Goal: Information Seeking & Learning: Learn about a topic

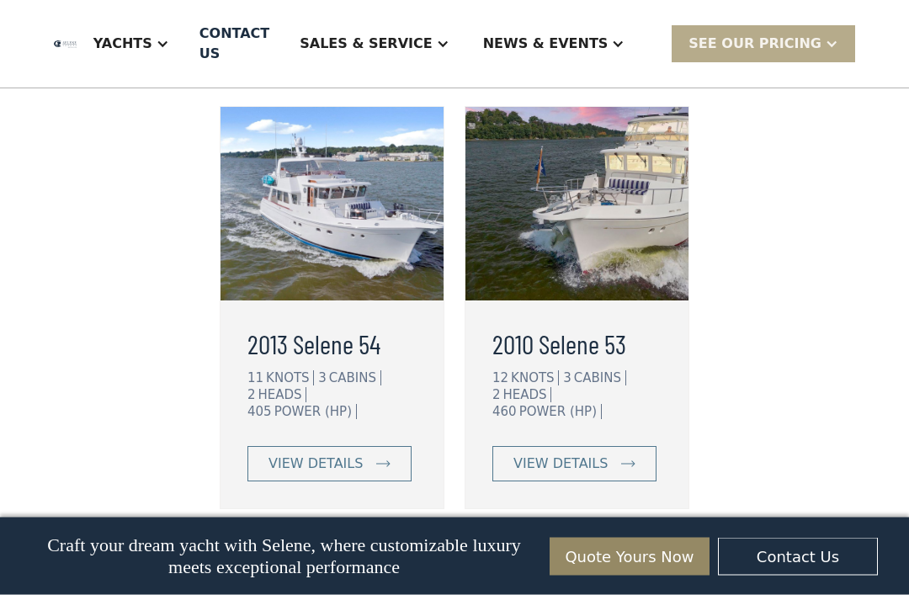
scroll to position [4566, 0]
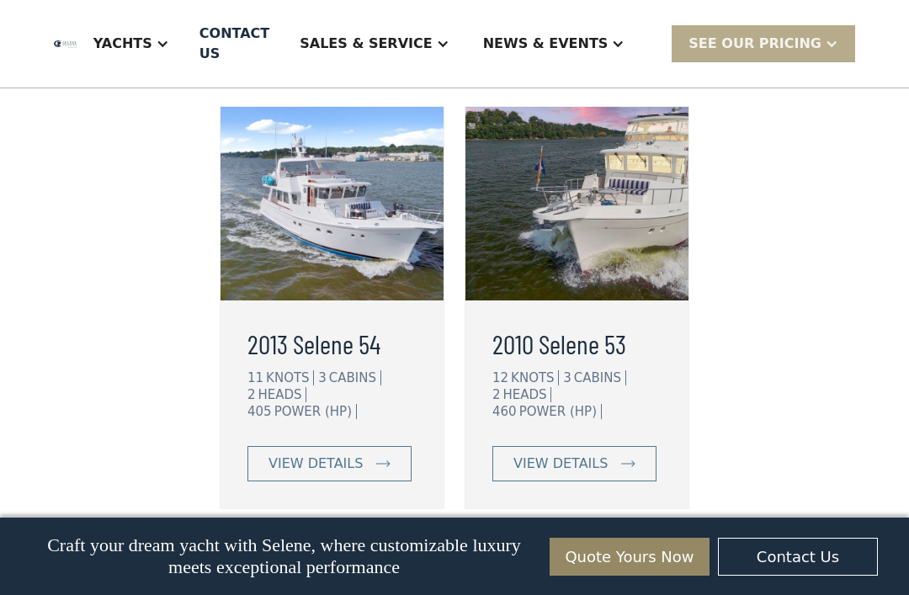
click at [630, 460] on img at bounding box center [628, 463] width 14 height 7
click at [382, 446] on link "view details" at bounding box center [330, 463] width 164 height 35
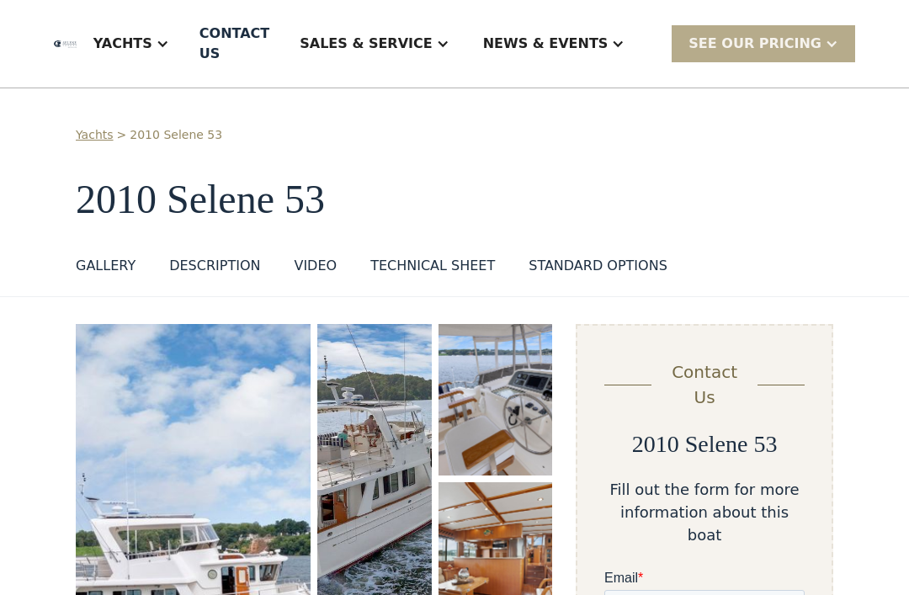
scroll to position [7, 0]
click at [103, 255] on div "GALLERY" at bounding box center [106, 265] width 60 height 20
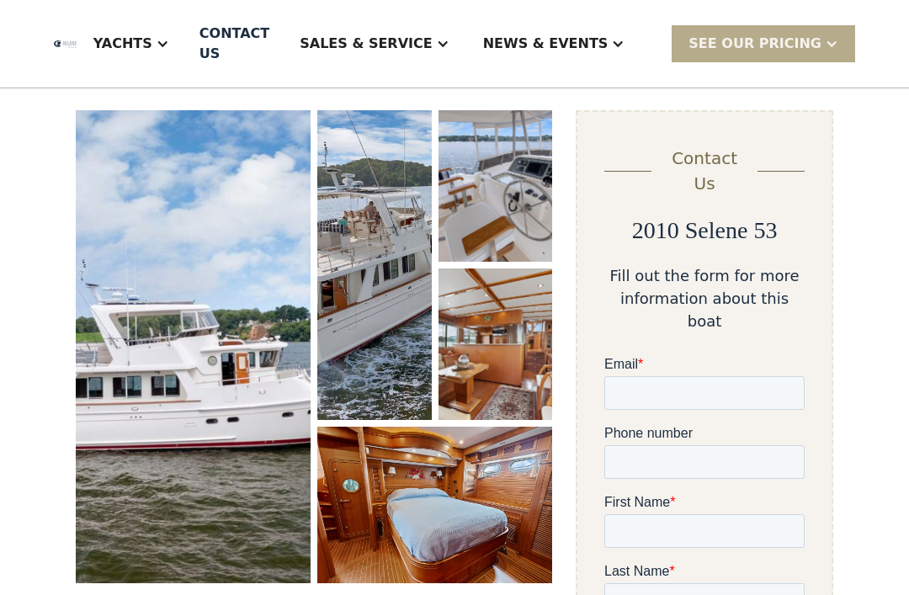
scroll to position [219, 0]
click at [508, 339] on img "open lightbox" at bounding box center [496, 345] width 114 height 152
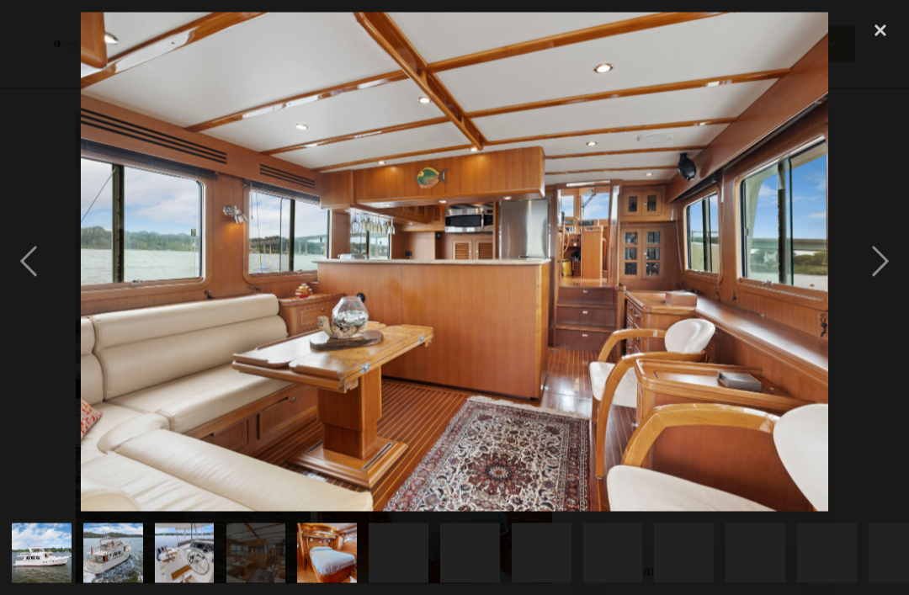
scroll to position [220, 0]
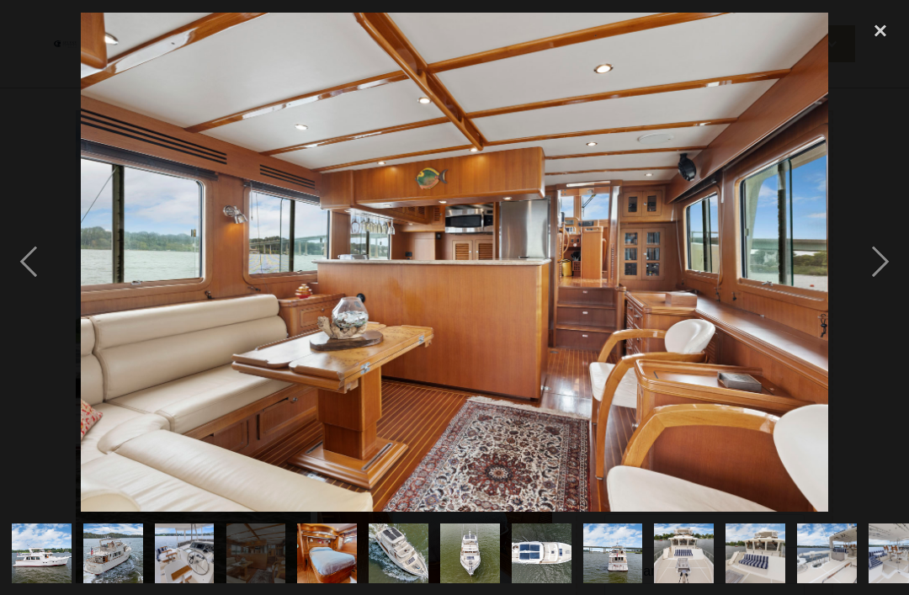
click at [861, 299] on div "next image" at bounding box center [880, 262] width 57 height 500
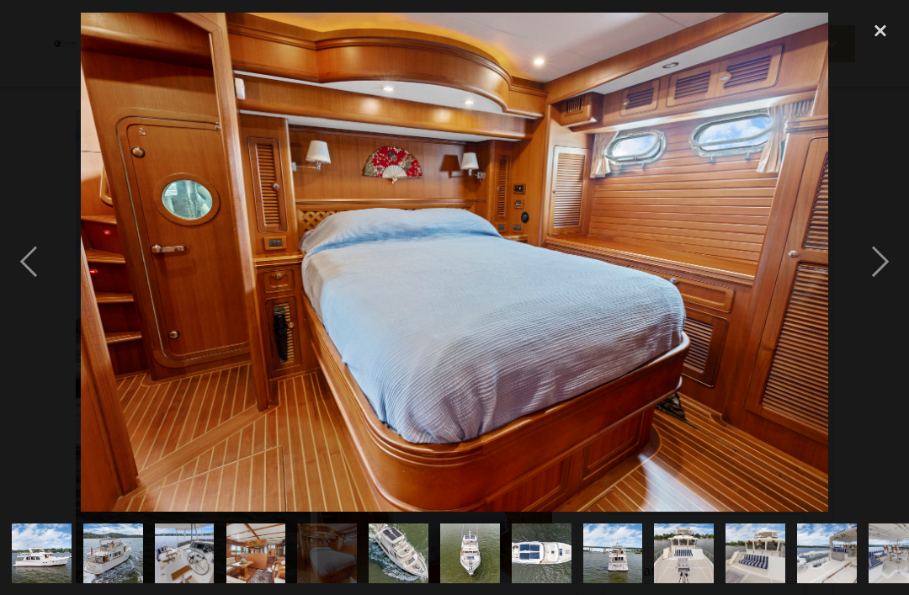
click at [876, 299] on div "next image" at bounding box center [880, 262] width 57 height 500
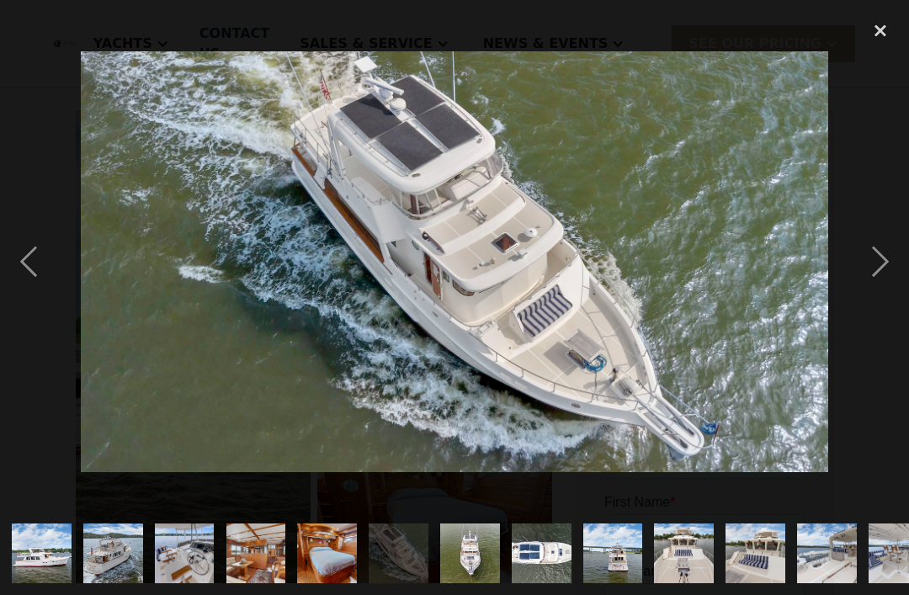
click at [885, 295] on div "next image" at bounding box center [880, 262] width 57 height 500
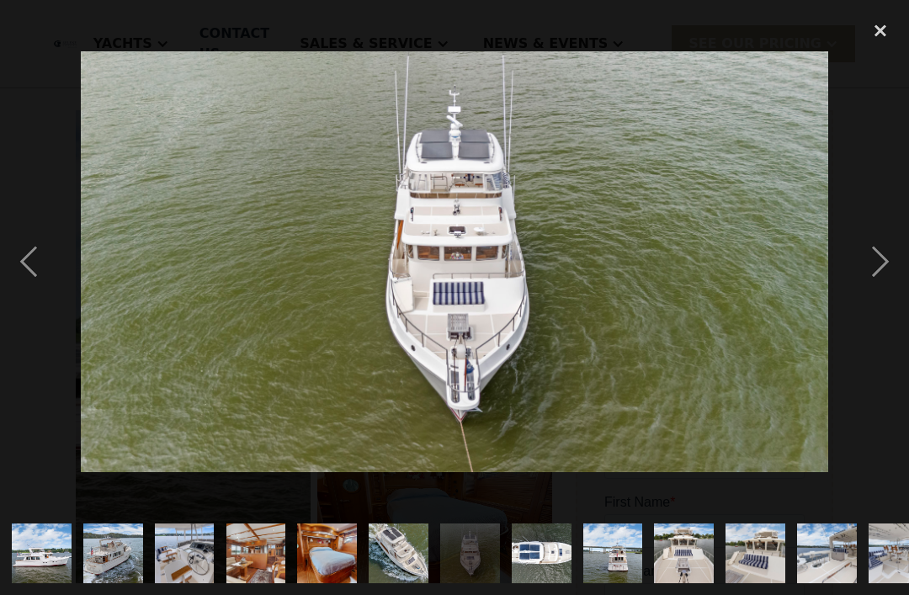
click at [887, 294] on div "next image" at bounding box center [880, 262] width 57 height 500
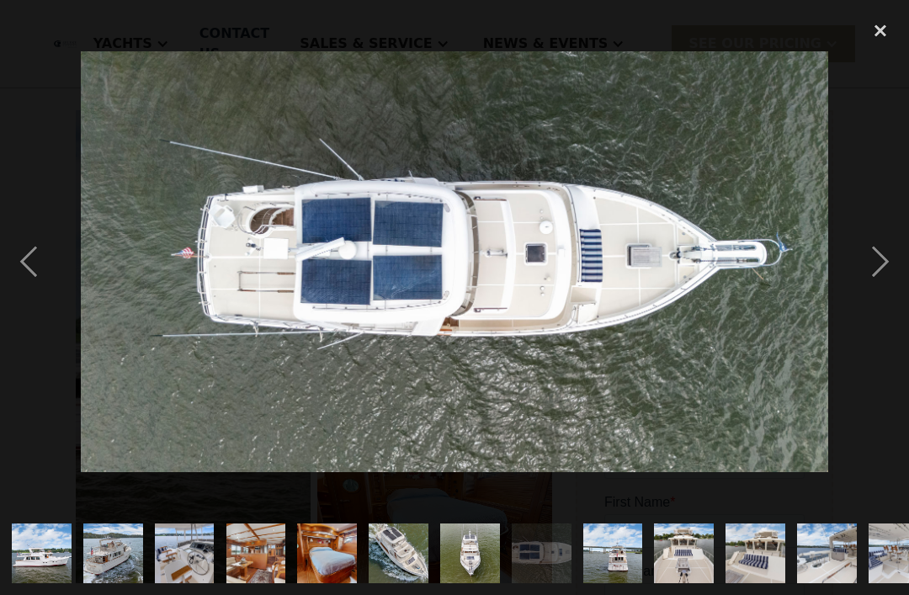
click at [872, 301] on div "next image" at bounding box center [880, 262] width 57 height 500
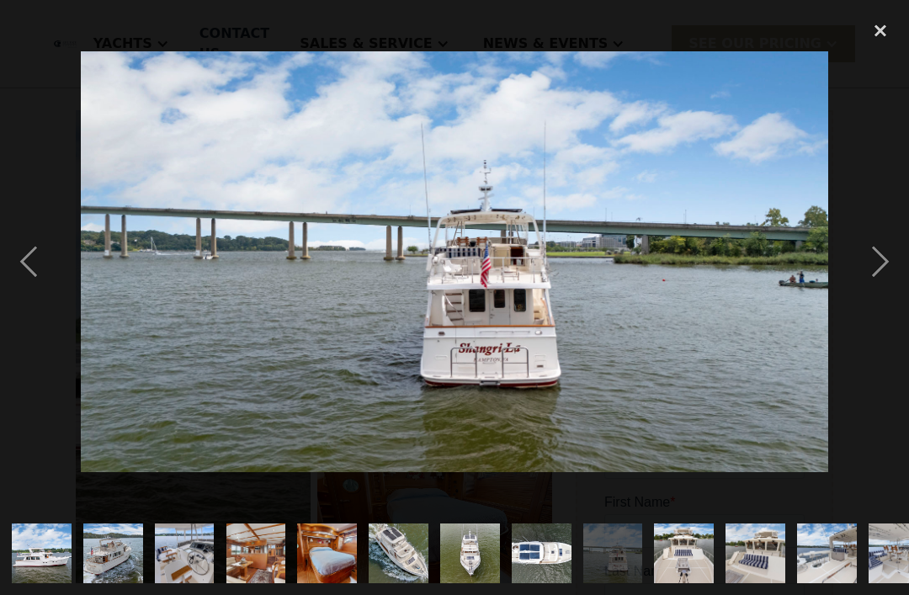
click at [882, 302] on div "next image" at bounding box center [880, 262] width 57 height 500
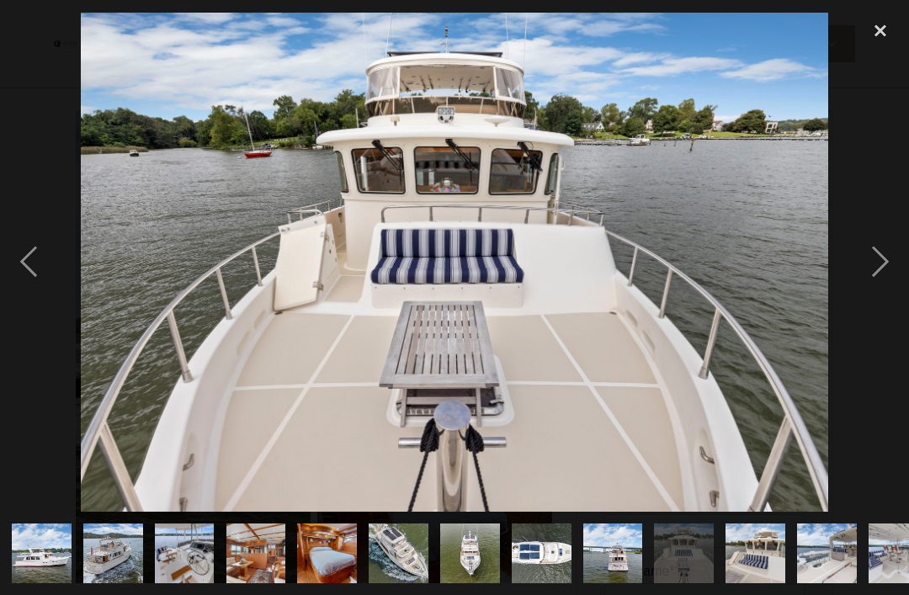
click at [902, 301] on div "next image" at bounding box center [880, 262] width 57 height 500
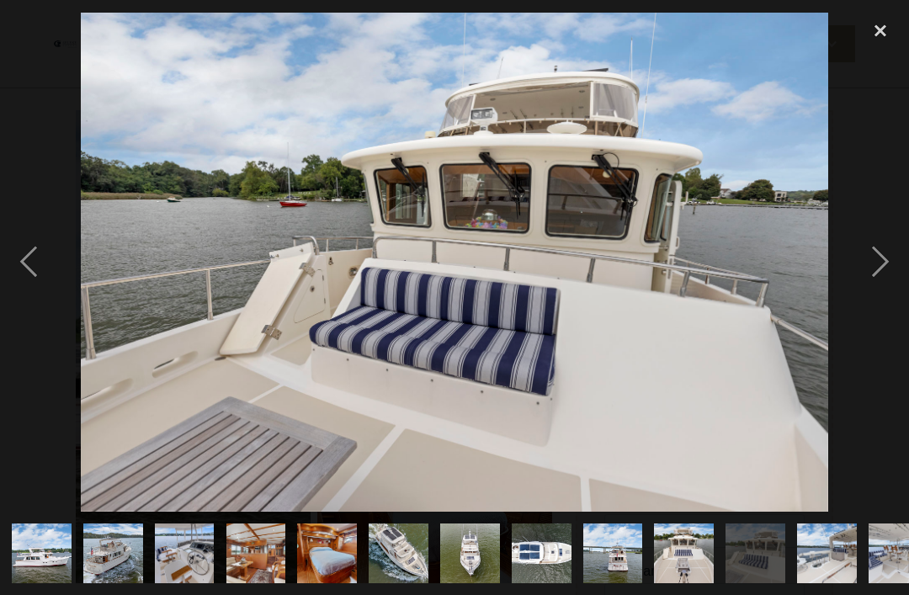
click at [886, 297] on div "next image" at bounding box center [880, 262] width 57 height 500
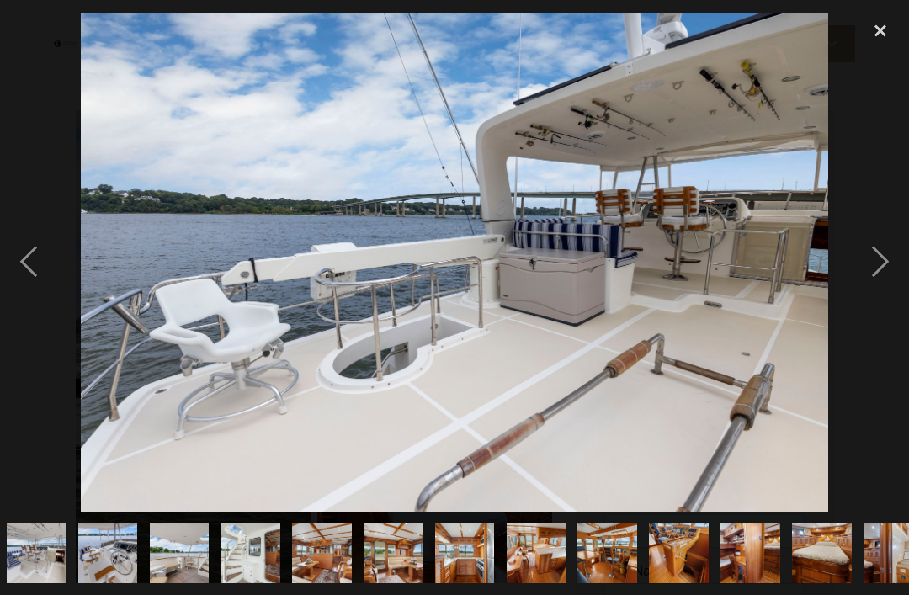
scroll to position [0, 863]
click at [887, 289] on div "next image" at bounding box center [880, 262] width 57 height 500
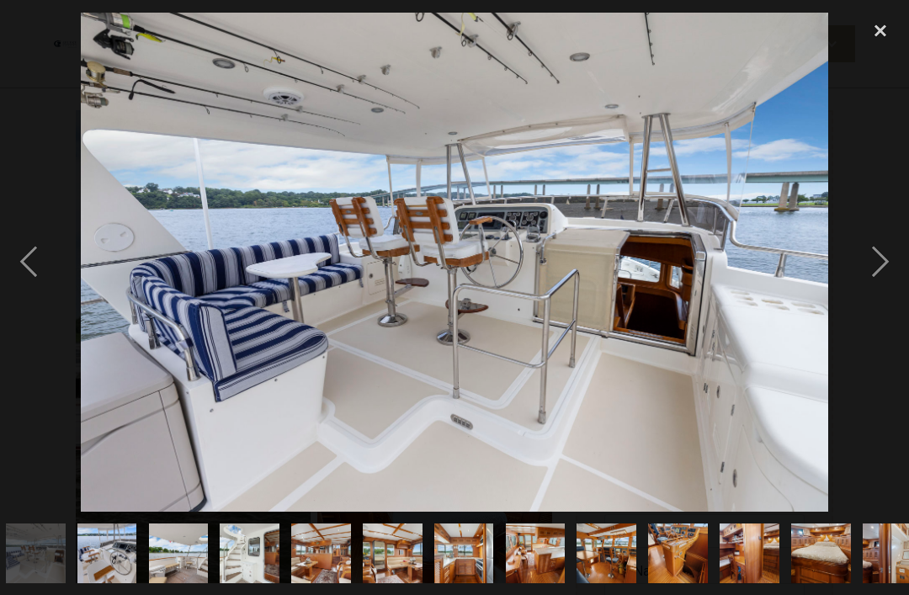
click at [883, 292] on div "next image" at bounding box center [880, 262] width 57 height 500
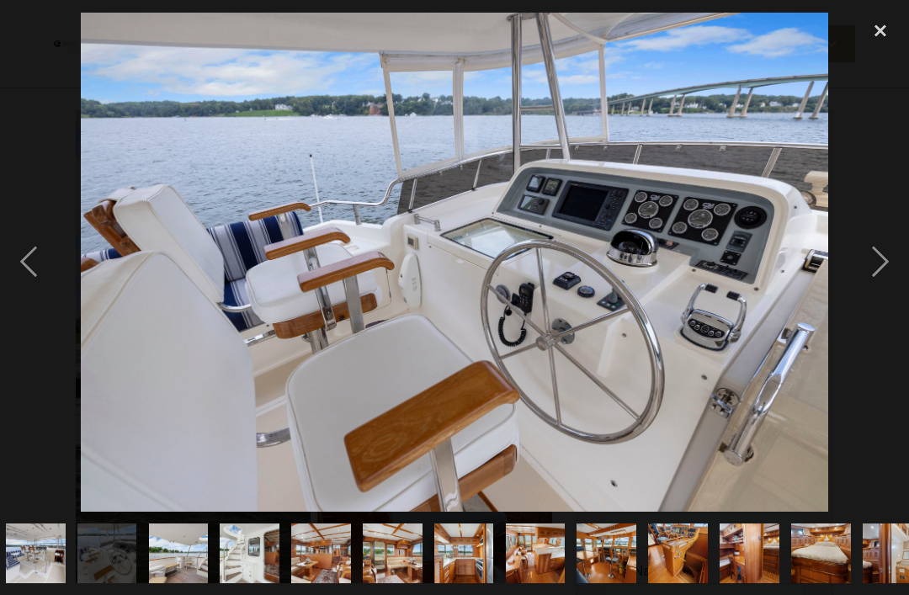
click at [868, 300] on div "next image" at bounding box center [880, 262] width 57 height 500
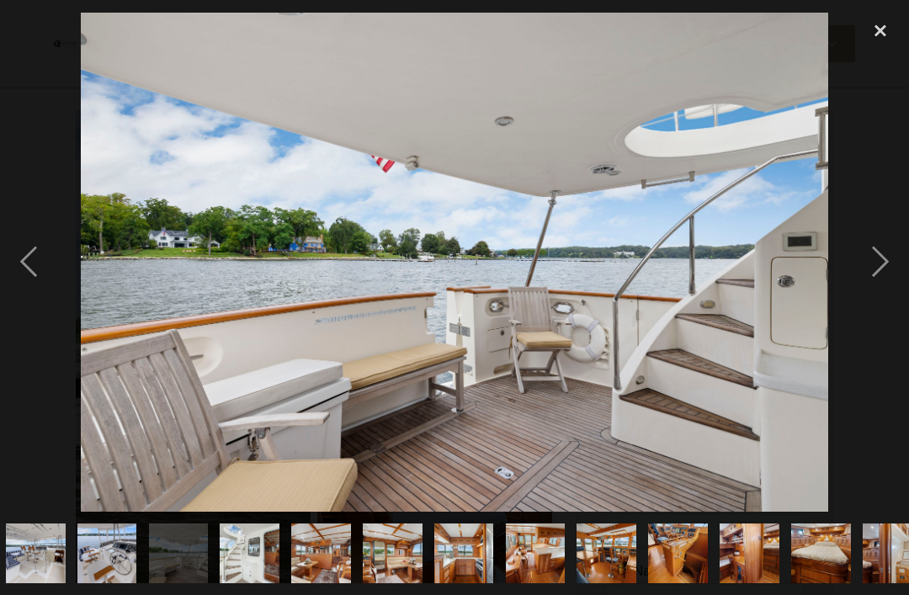
click at [857, 302] on div "next image" at bounding box center [880, 262] width 57 height 500
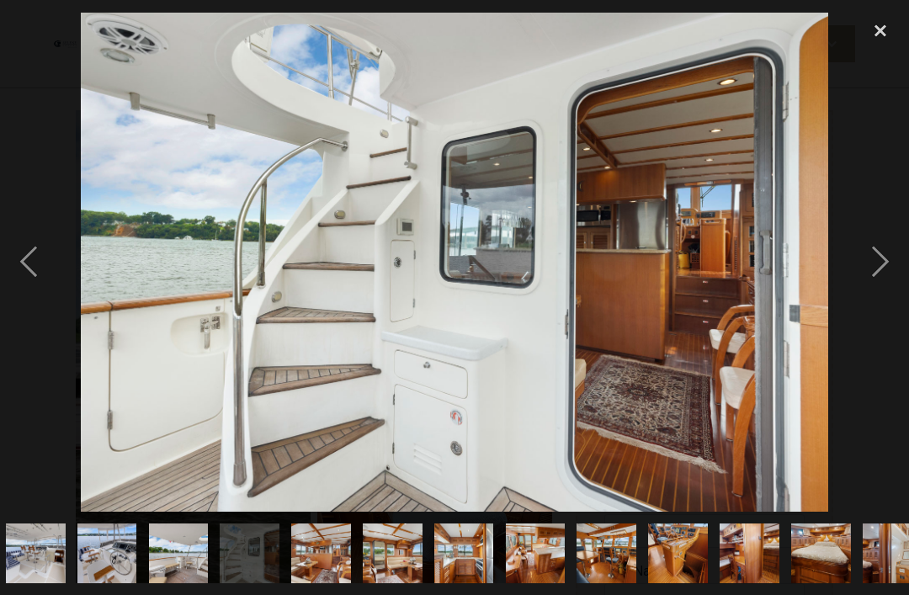
click at [881, 290] on div "next image" at bounding box center [880, 262] width 57 height 500
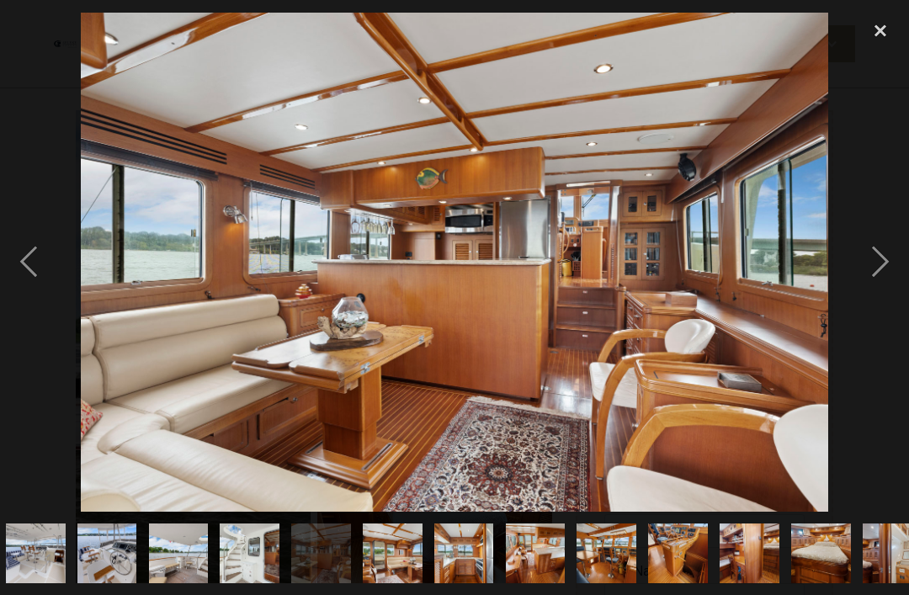
click at [866, 302] on div "next image" at bounding box center [880, 262] width 57 height 500
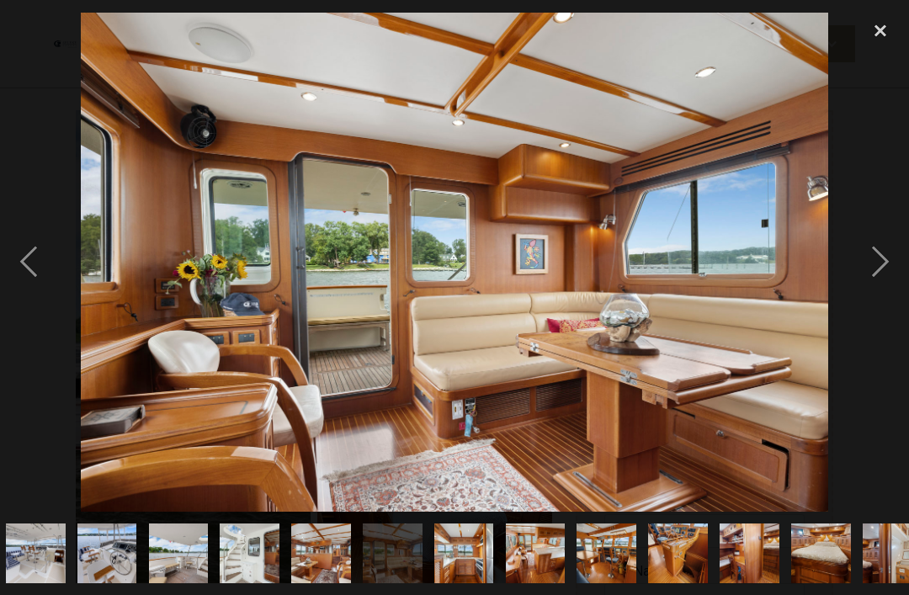
click at [870, 290] on div "next image" at bounding box center [880, 262] width 57 height 500
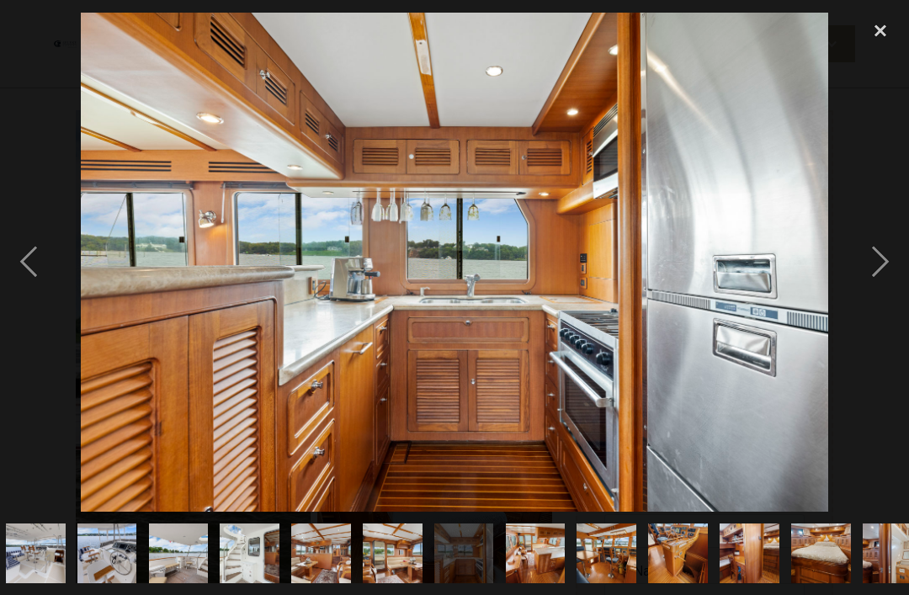
click at [47, 288] on div "previous image" at bounding box center [28, 262] width 57 height 500
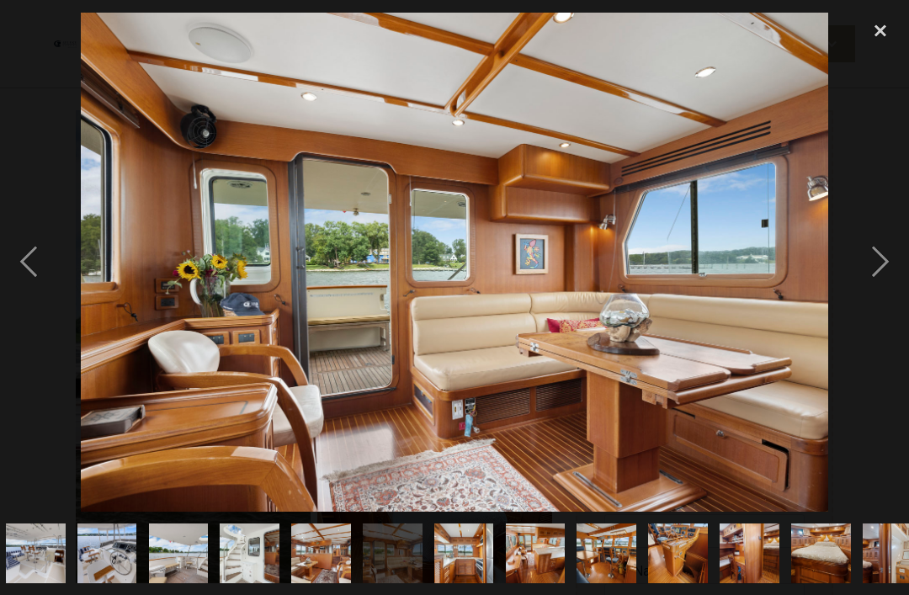
click at [24, 285] on div "previous image" at bounding box center [28, 262] width 57 height 500
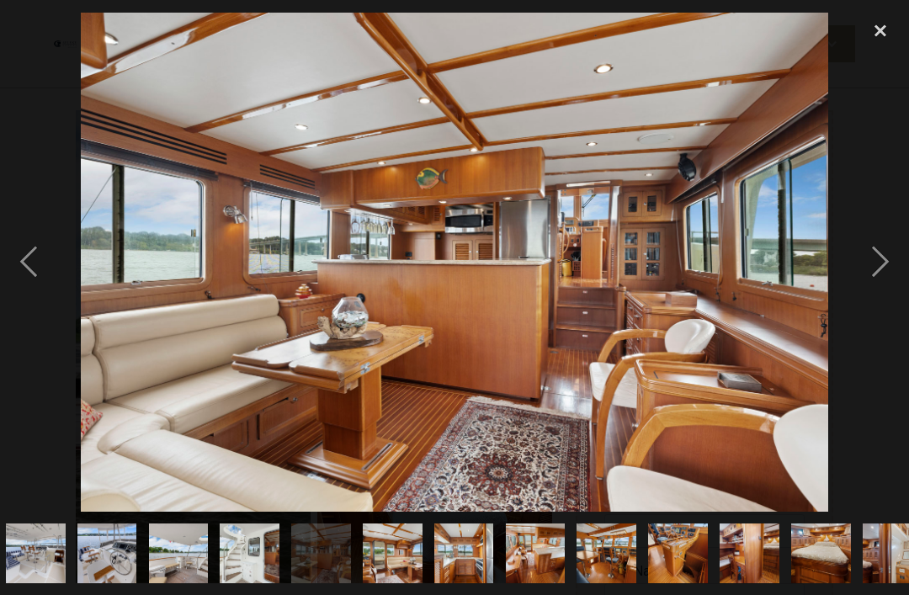
click at [884, 290] on div "next image" at bounding box center [880, 262] width 57 height 500
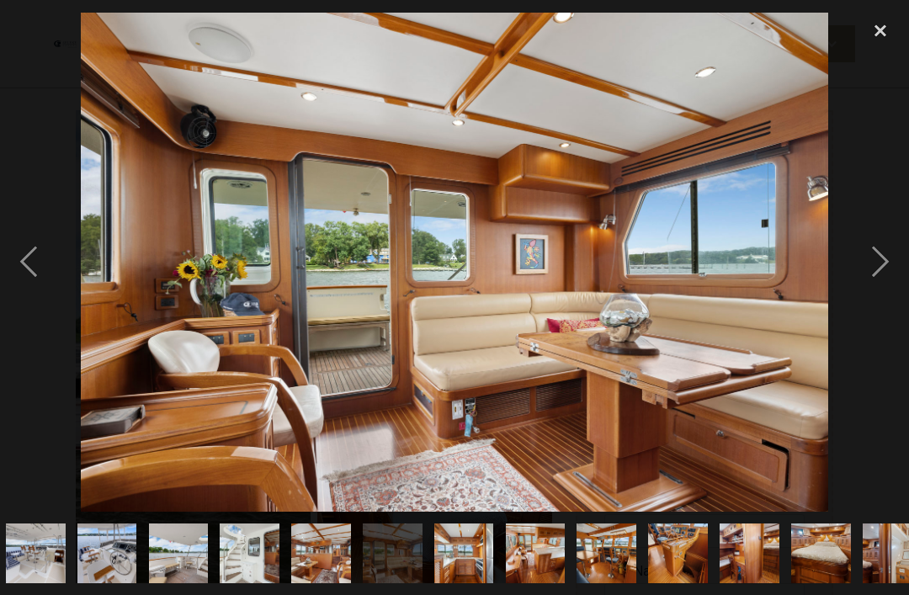
click at [881, 287] on div "next image" at bounding box center [880, 262] width 57 height 500
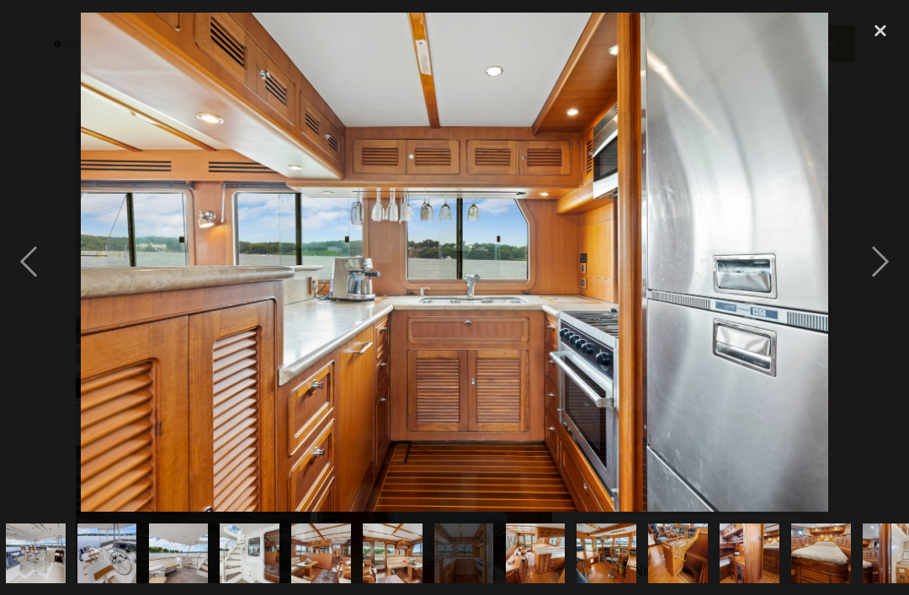
click at [874, 294] on div "next image" at bounding box center [880, 262] width 57 height 500
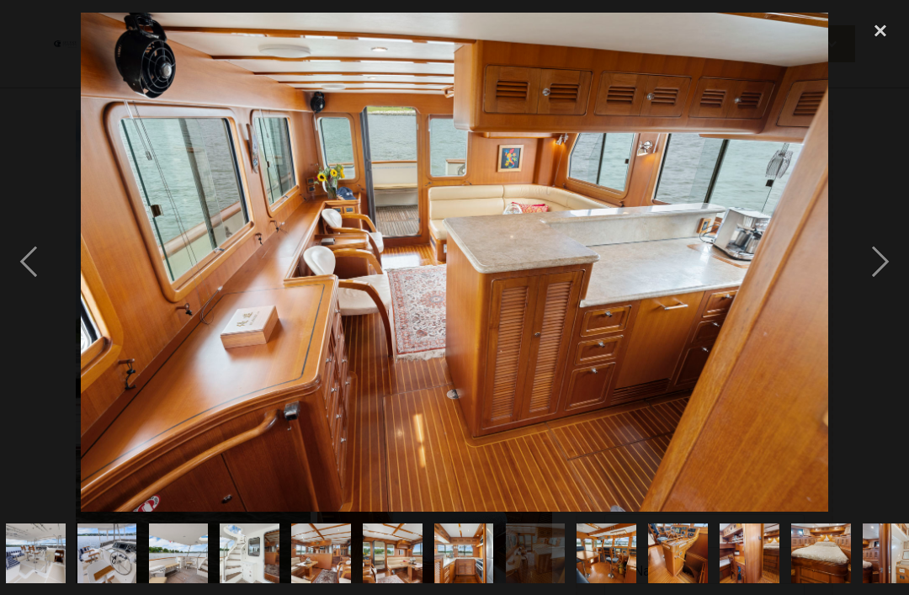
click at [881, 284] on div "next image" at bounding box center [880, 262] width 57 height 500
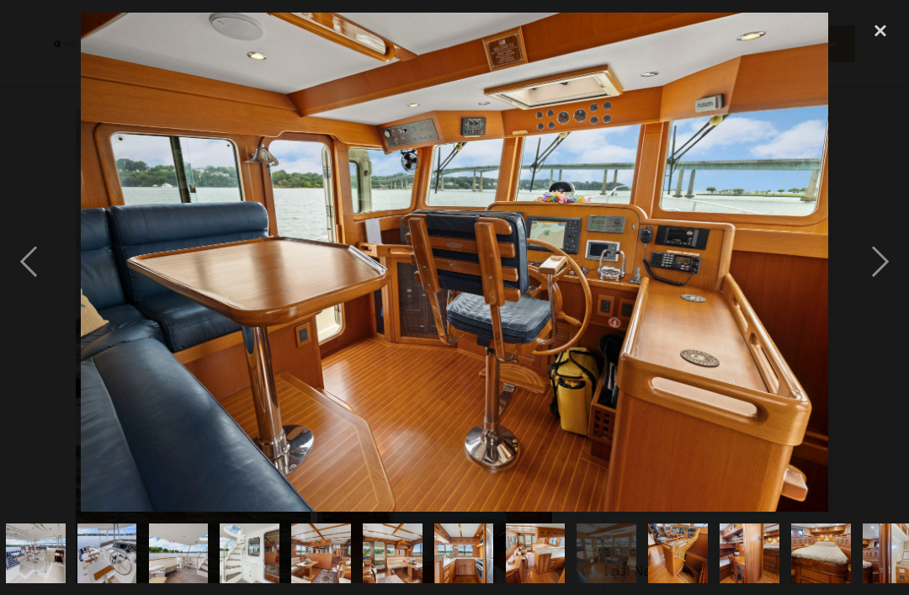
click at [871, 286] on div "next image" at bounding box center [880, 262] width 57 height 500
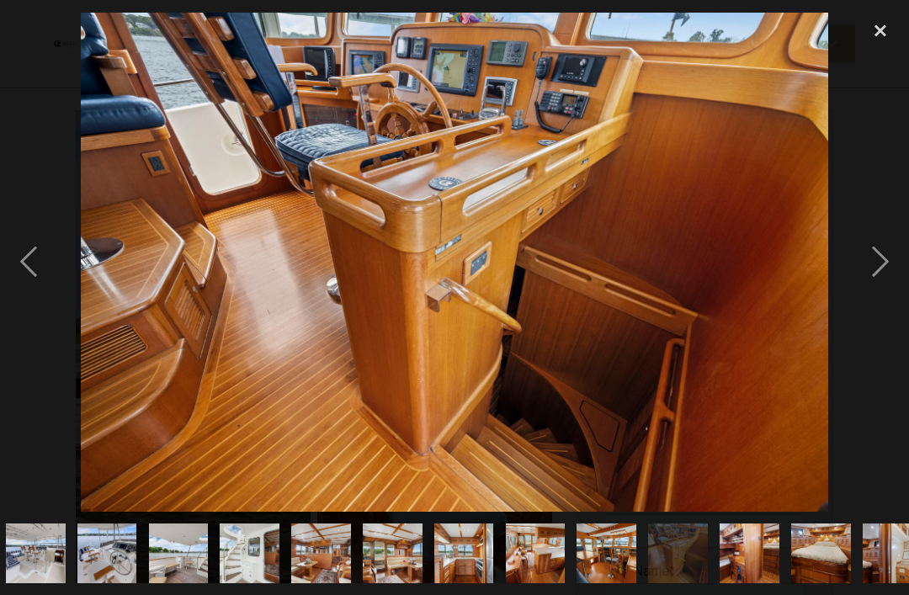
click at [880, 277] on div "next image" at bounding box center [880, 262] width 57 height 500
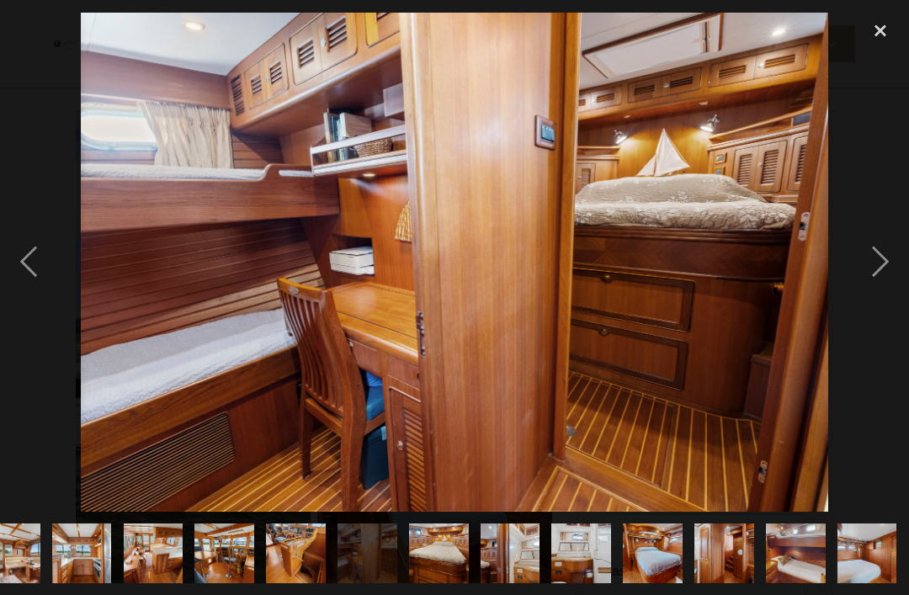
scroll to position [0, 1440]
click at [883, 289] on div "next image" at bounding box center [880, 262] width 57 height 500
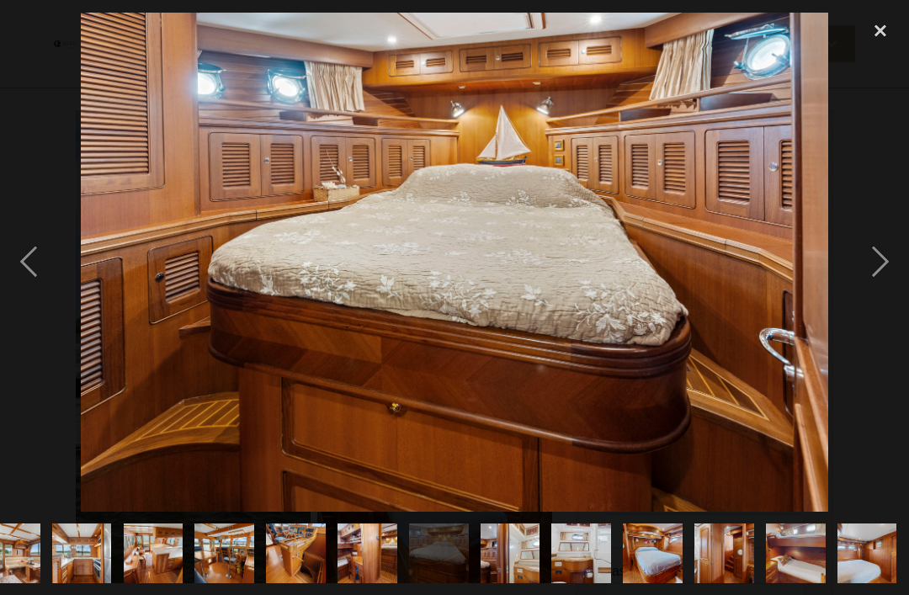
click at [863, 293] on div "next image" at bounding box center [880, 262] width 57 height 500
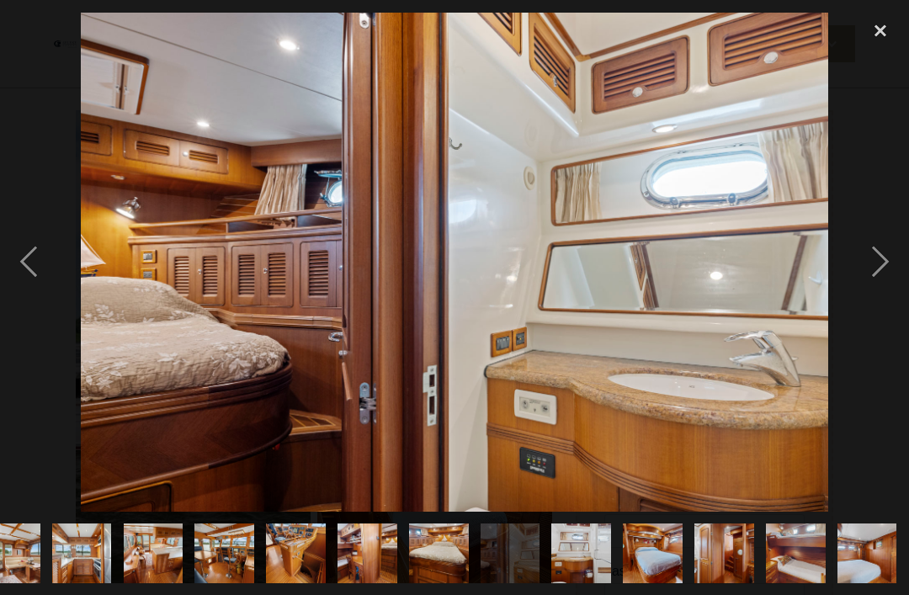
click at [867, 285] on div "next image" at bounding box center [880, 262] width 57 height 500
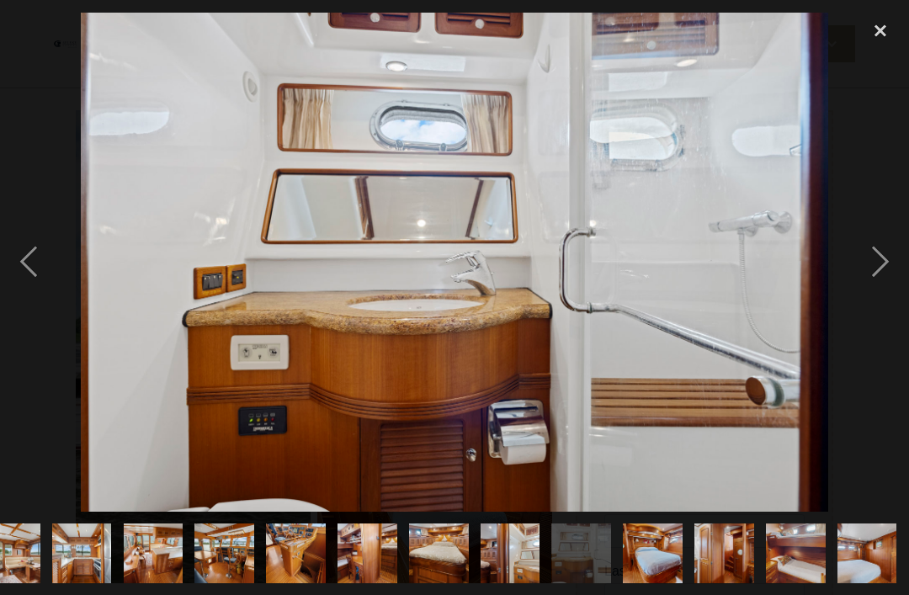
click at [862, 290] on div "next image" at bounding box center [880, 262] width 57 height 500
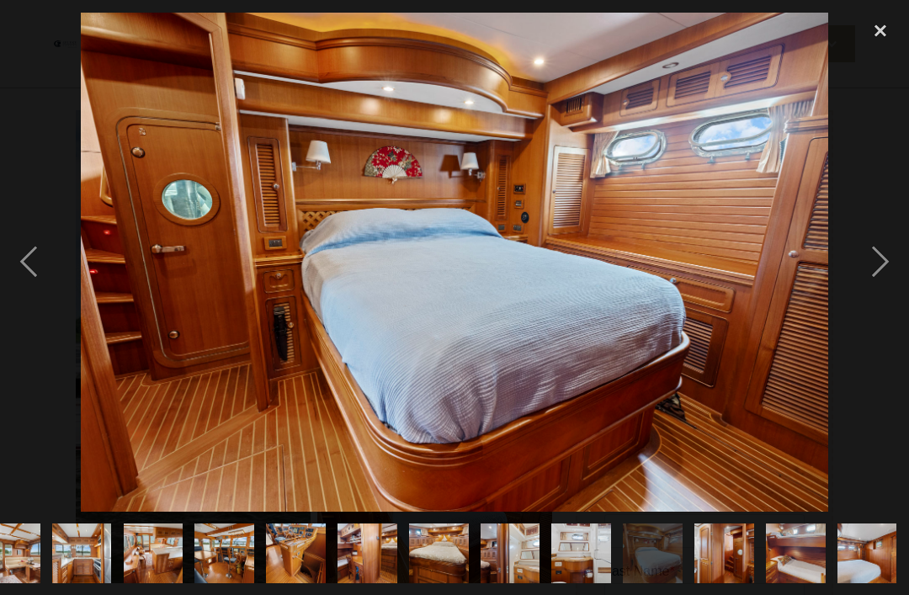
click at [878, 283] on div "next image" at bounding box center [880, 262] width 57 height 500
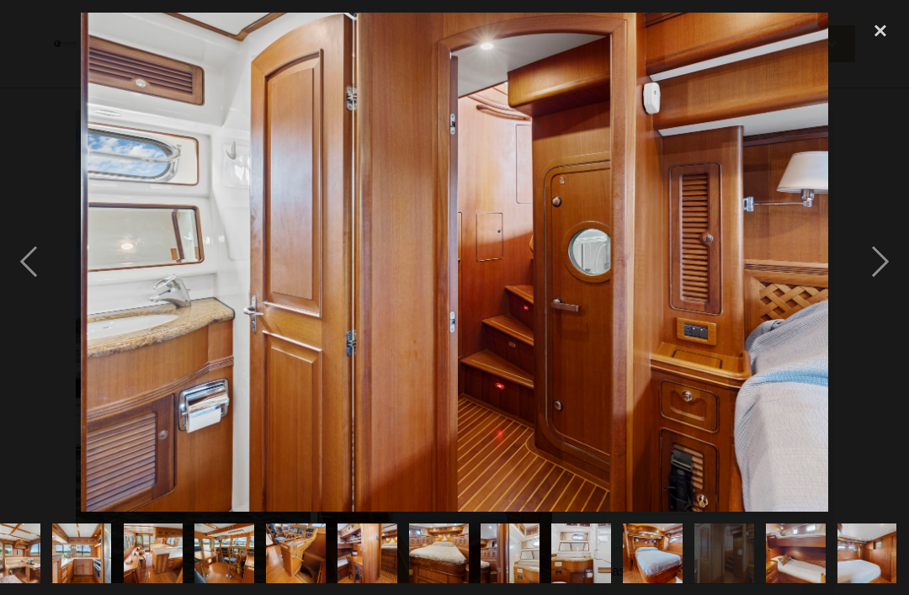
click at [873, 293] on div "next image" at bounding box center [880, 262] width 57 height 500
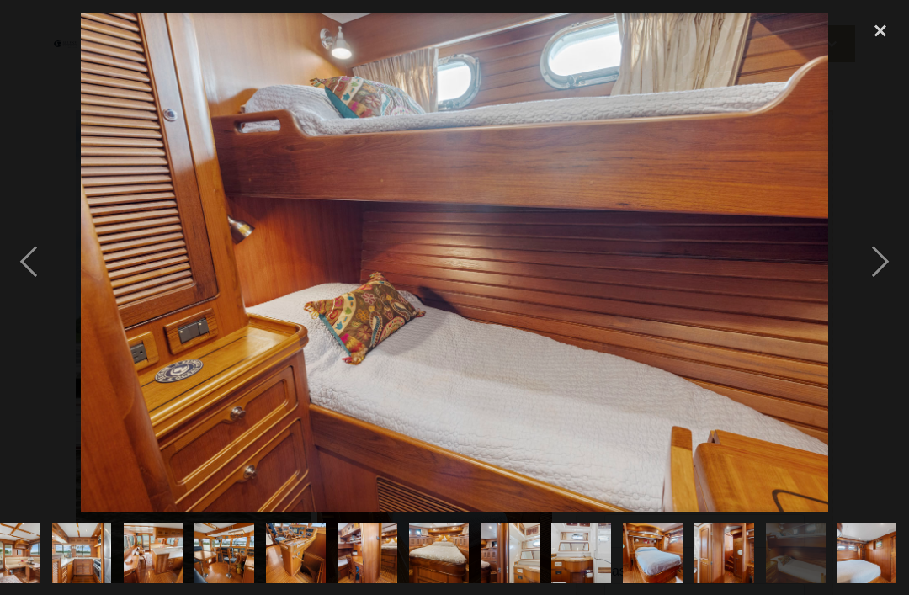
click at [870, 297] on div "next image" at bounding box center [880, 262] width 57 height 500
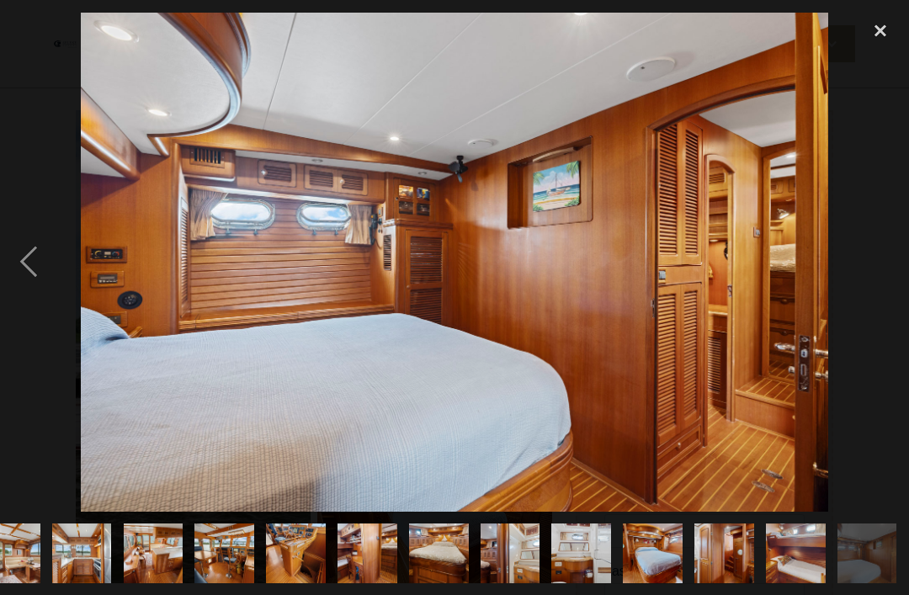
click at [882, 285] on div "next image" at bounding box center [880, 262] width 57 height 500
click at [876, 285] on div "next image" at bounding box center [880, 262] width 57 height 500
click at [784, 423] on img at bounding box center [455, 262] width 748 height 499
click at [883, 31] on div "close lightbox" at bounding box center [880, 30] width 57 height 37
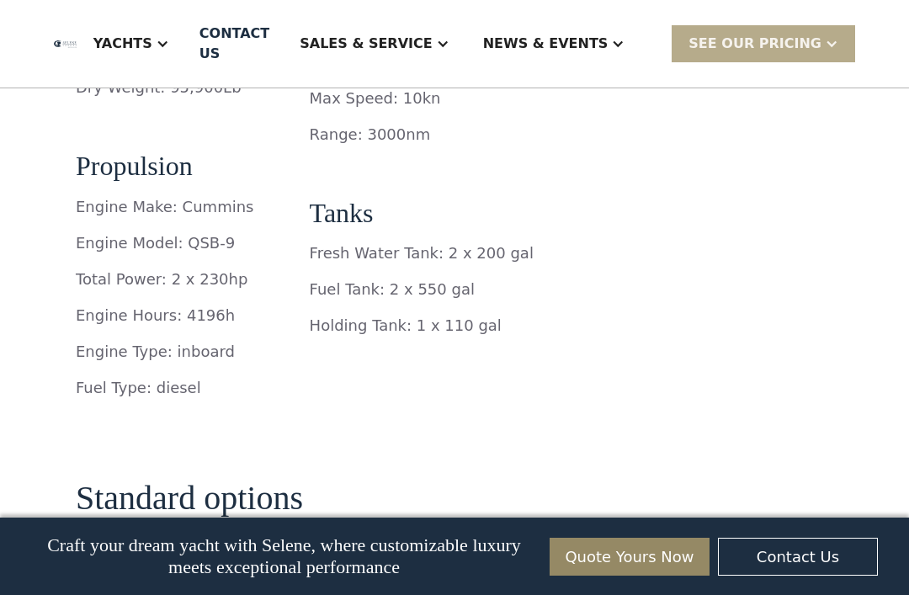
scroll to position [2862, 0]
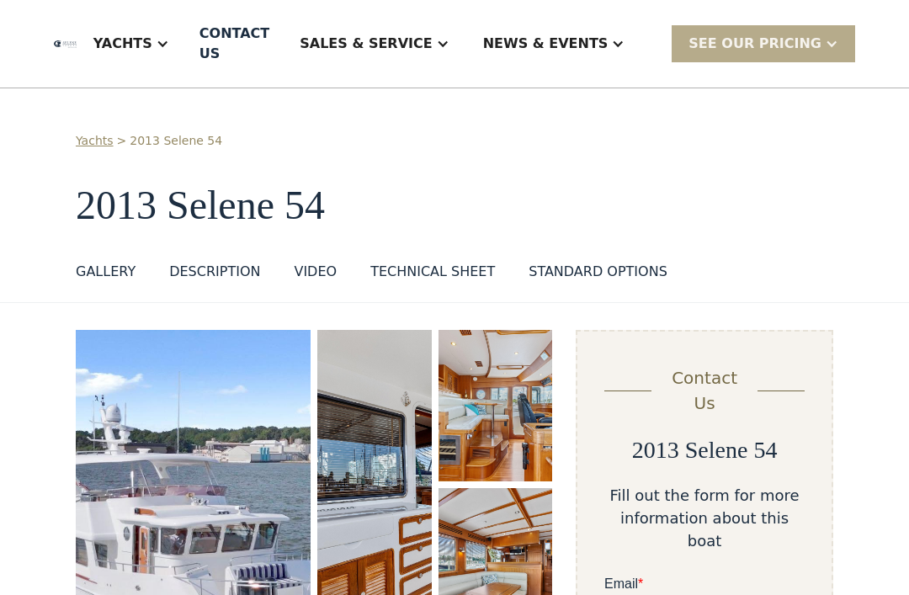
click at [366, 413] on img "open lightbox" at bounding box center [374, 485] width 114 height 310
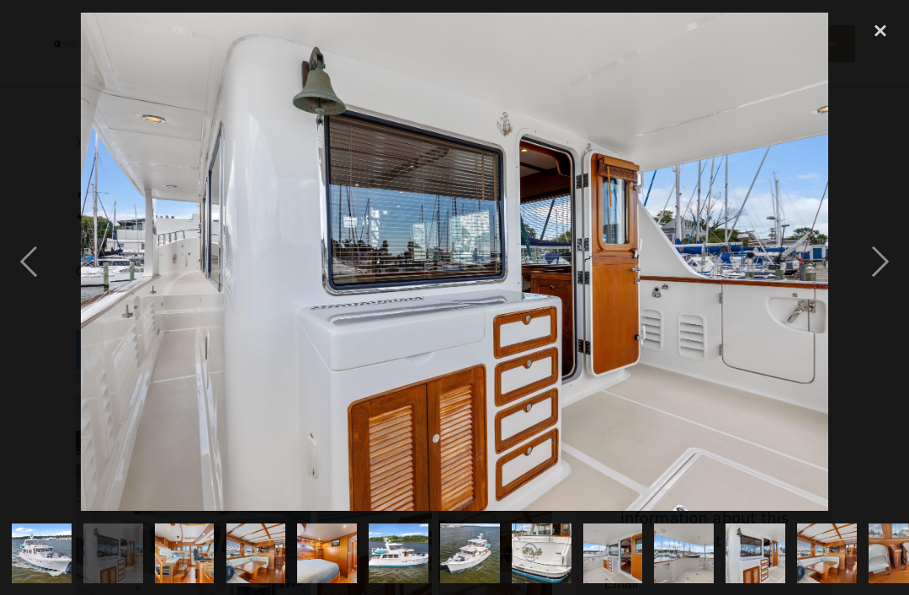
click at [870, 292] on div "next image" at bounding box center [880, 262] width 57 height 500
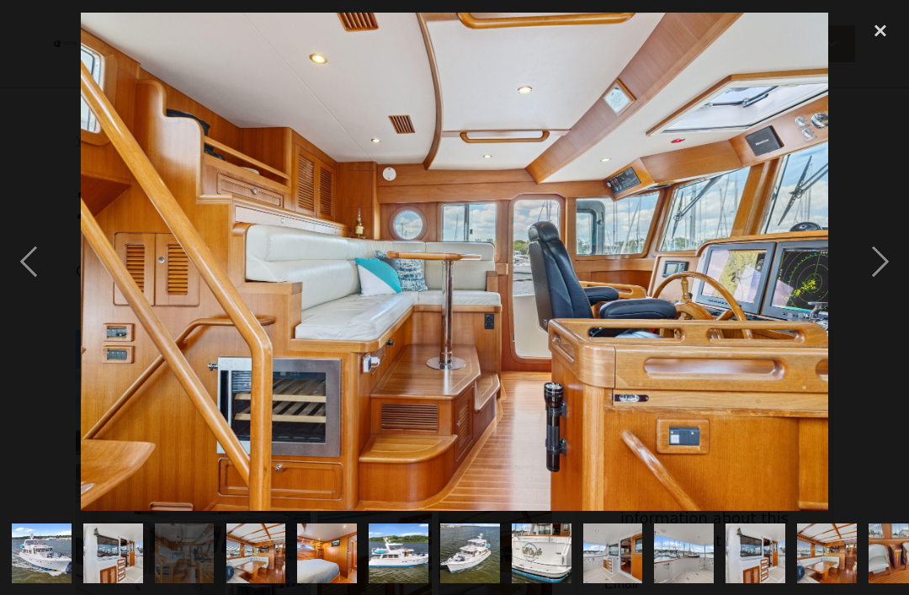
click at [867, 292] on div "next image" at bounding box center [880, 262] width 57 height 500
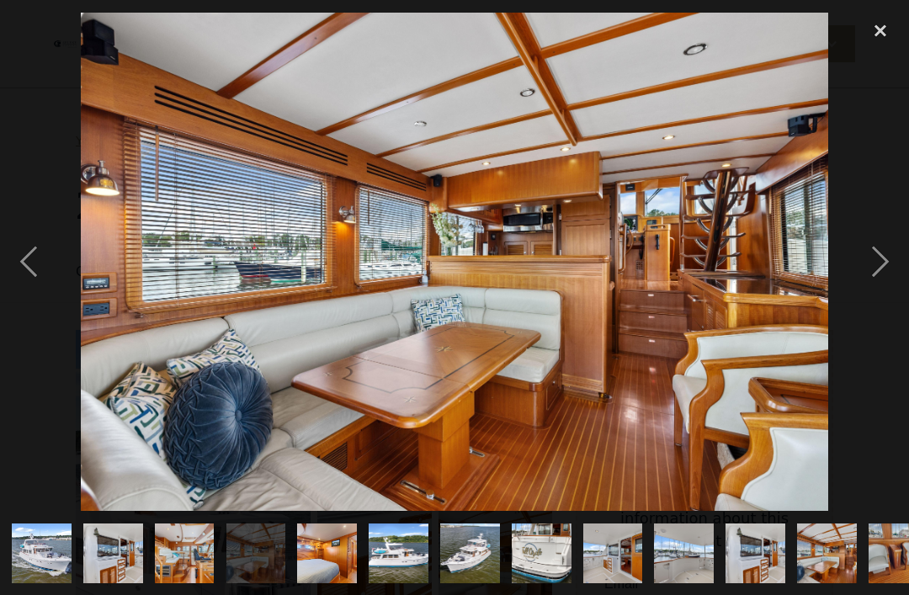
click at [40, 306] on div "previous image" at bounding box center [28, 262] width 57 height 500
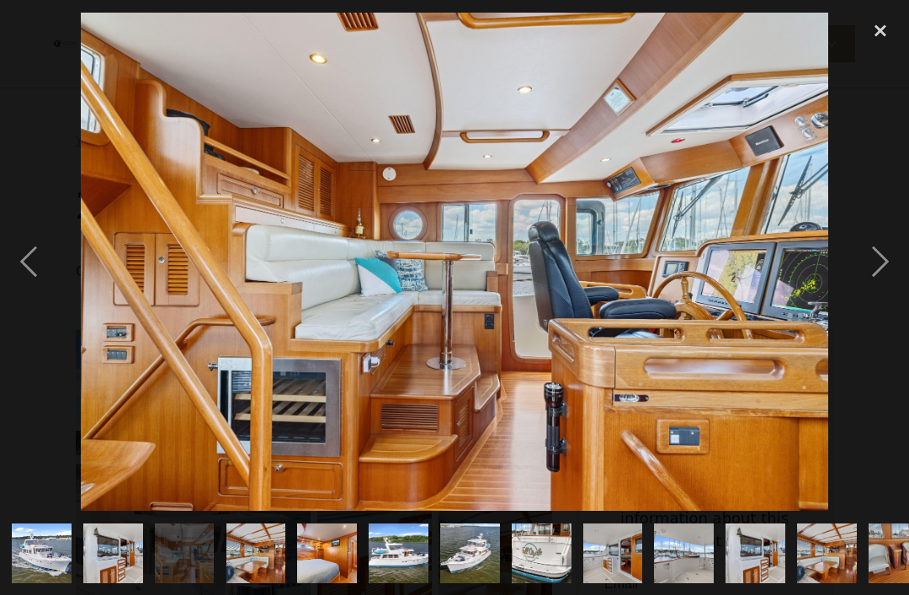
click at [24, 278] on div "previous image" at bounding box center [28, 262] width 57 height 500
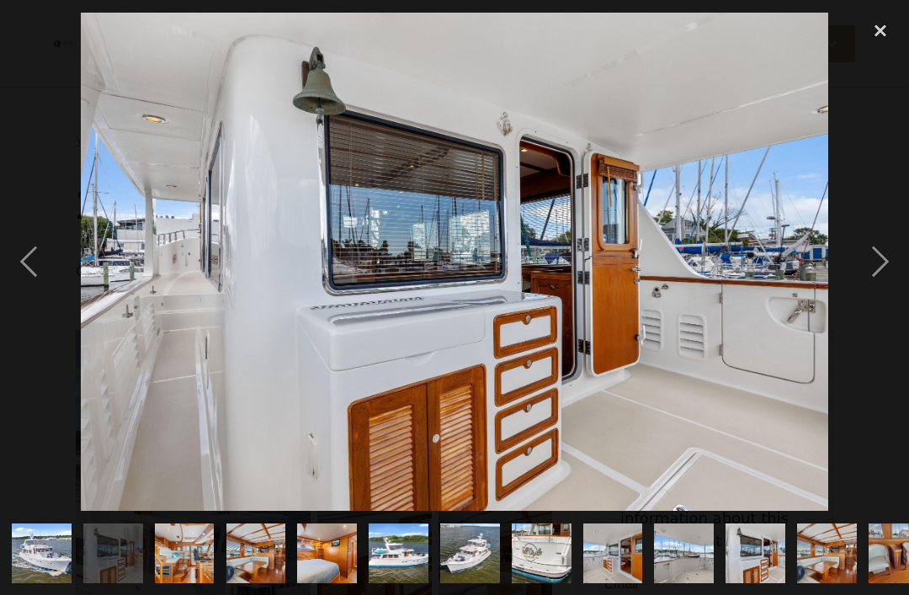
click at [23, 292] on div "previous image" at bounding box center [28, 262] width 57 height 500
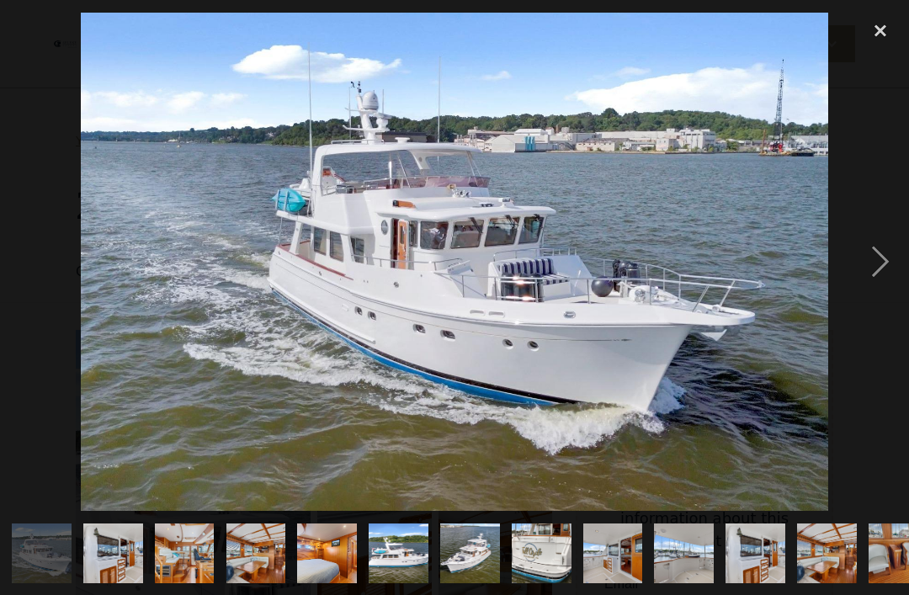
click at [586, 572] on img "show item 8 of 29" at bounding box center [541, 554] width 89 height 60
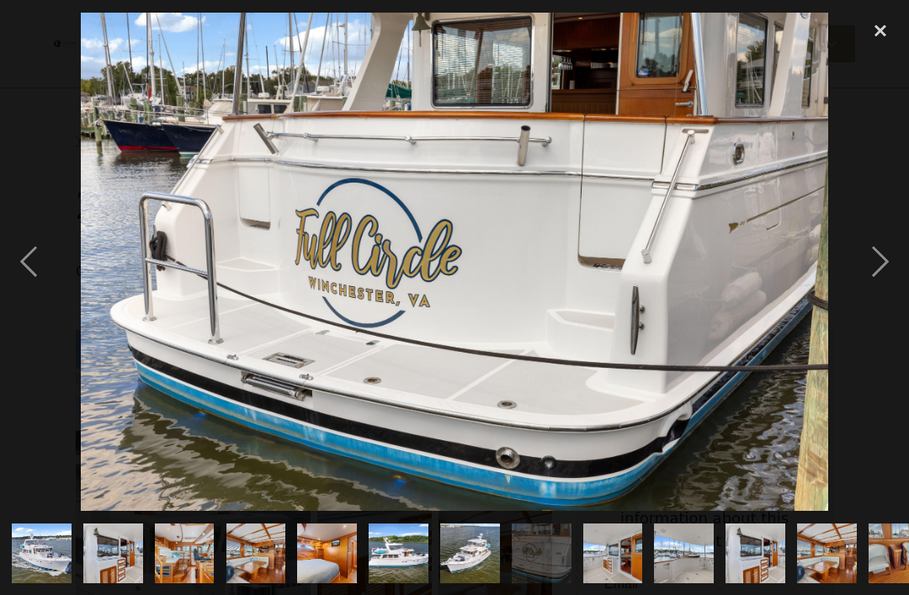
click at [115, 555] on img "show item 2 of 29" at bounding box center [112, 554] width 89 height 60
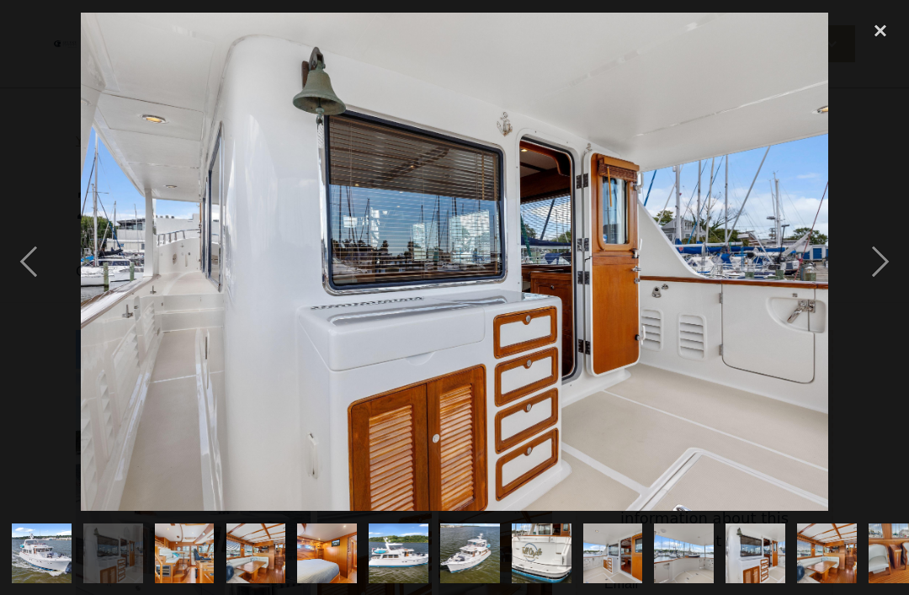
click at [876, 294] on div "next image" at bounding box center [880, 262] width 57 height 500
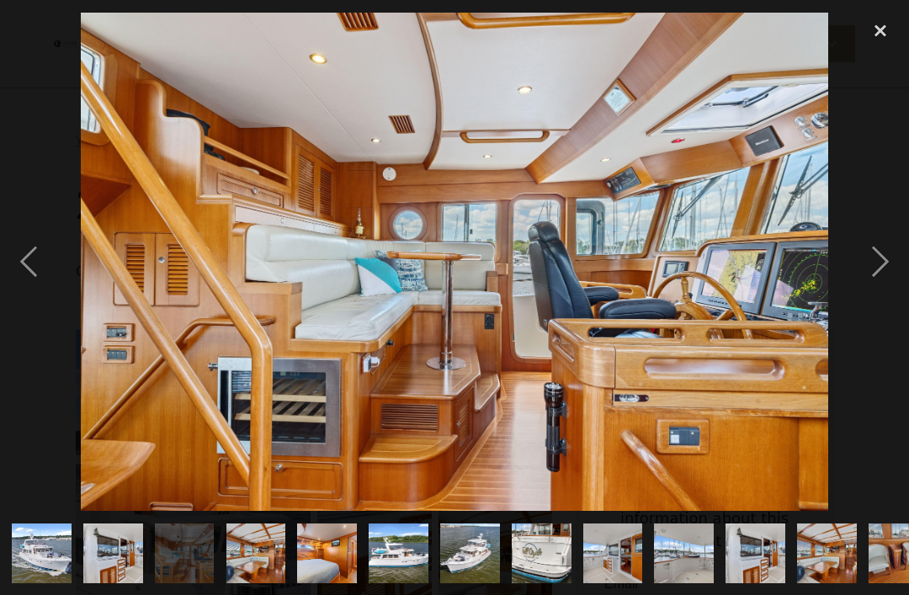
click at [867, 290] on div "next image" at bounding box center [880, 262] width 57 height 500
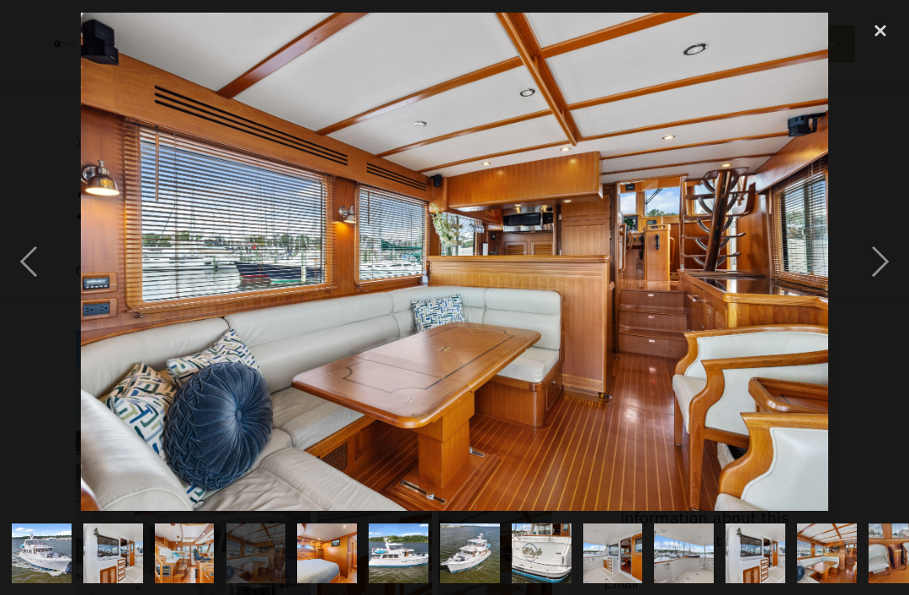
click at [898, 278] on div "next image" at bounding box center [880, 262] width 57 height 500
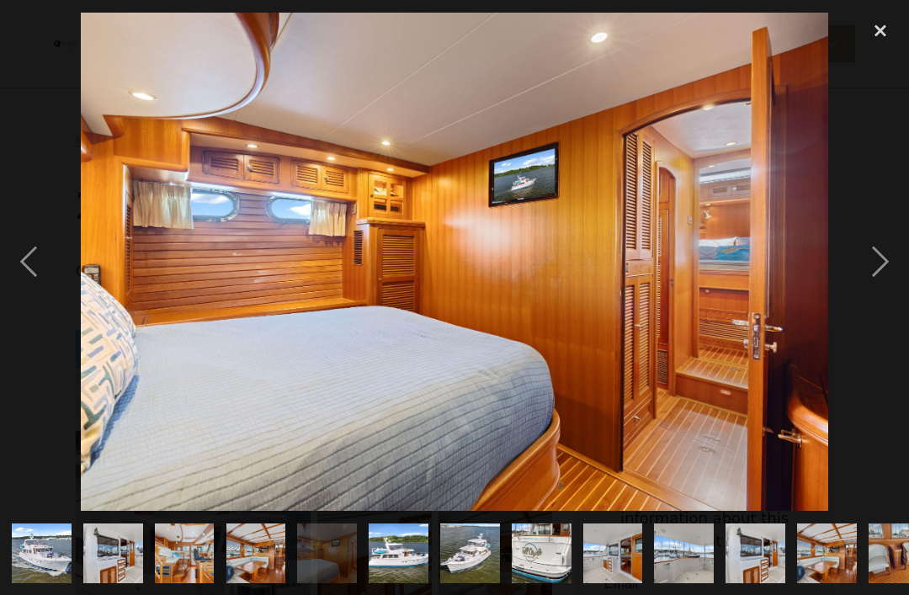
click at [865, 291] on div "next image" at bounding box center [880, 262] width 57 height 500
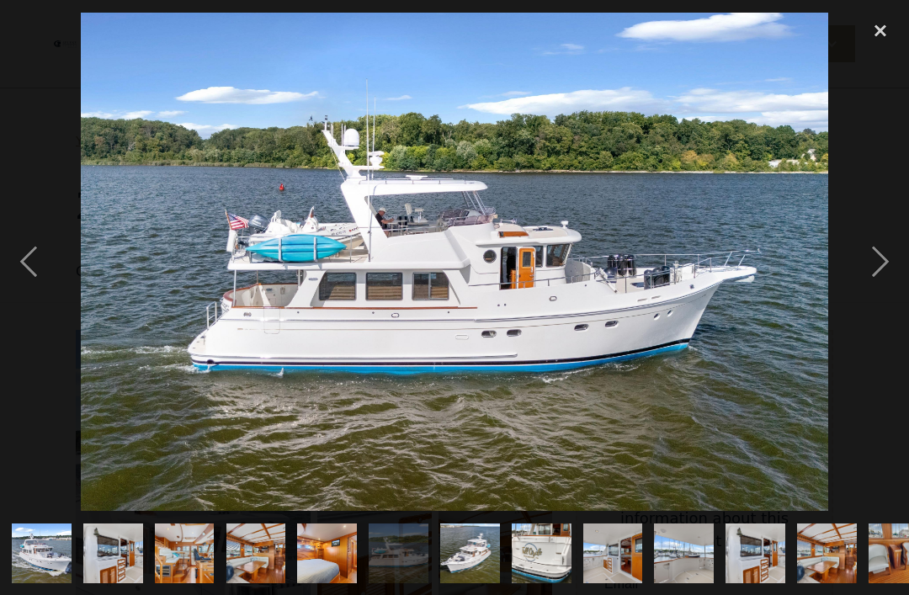
click at [877, 293] on div "next image" at bounding box center [880, 262] width 57 height 500
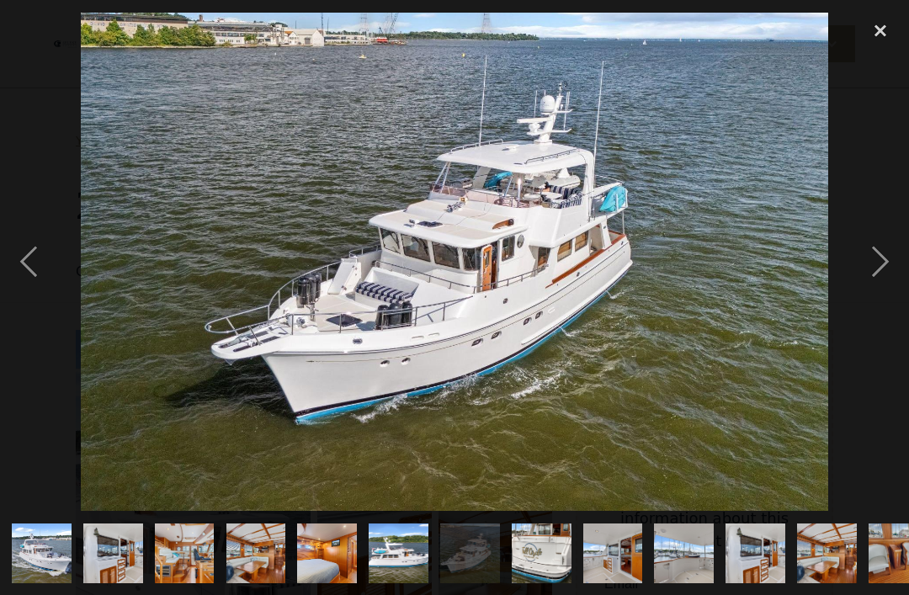
click at [872, 286] on div "next image" at bounding box center [880, 262] width 57 height 500
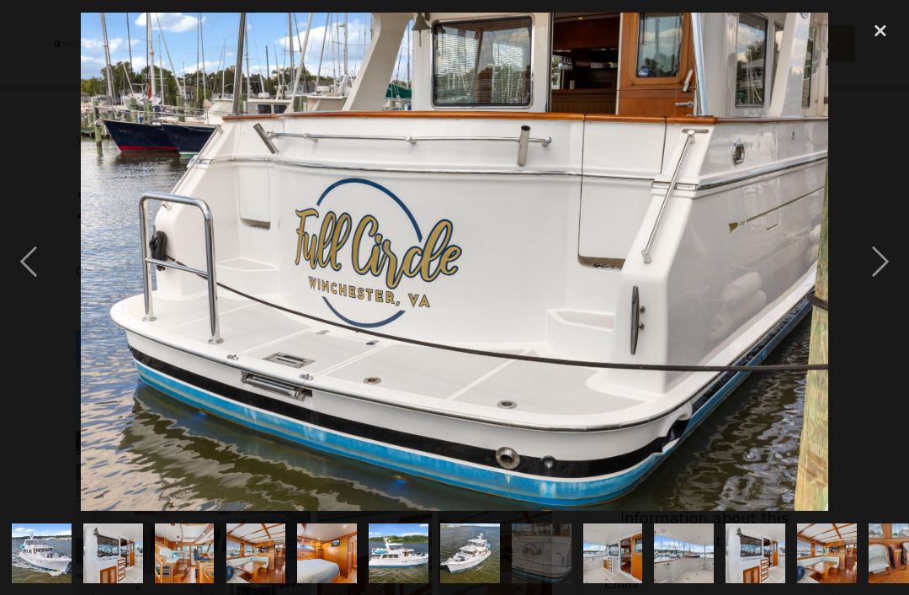
click at [867, 294] on div "next image" at bounding box center [880, 262] width 57 height 500
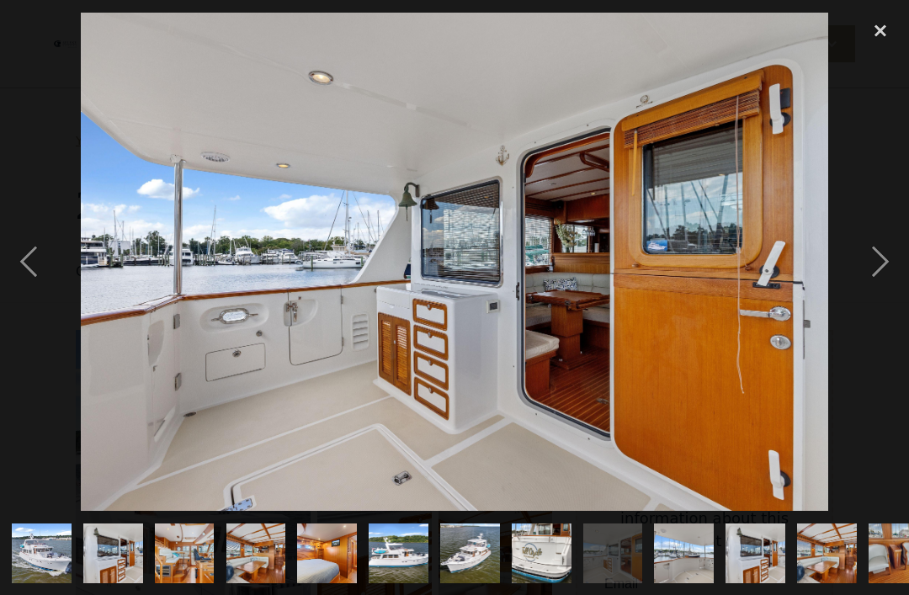
click at [865, 296] on div "next image" at bounding box center [880, 262] width 57 height 500
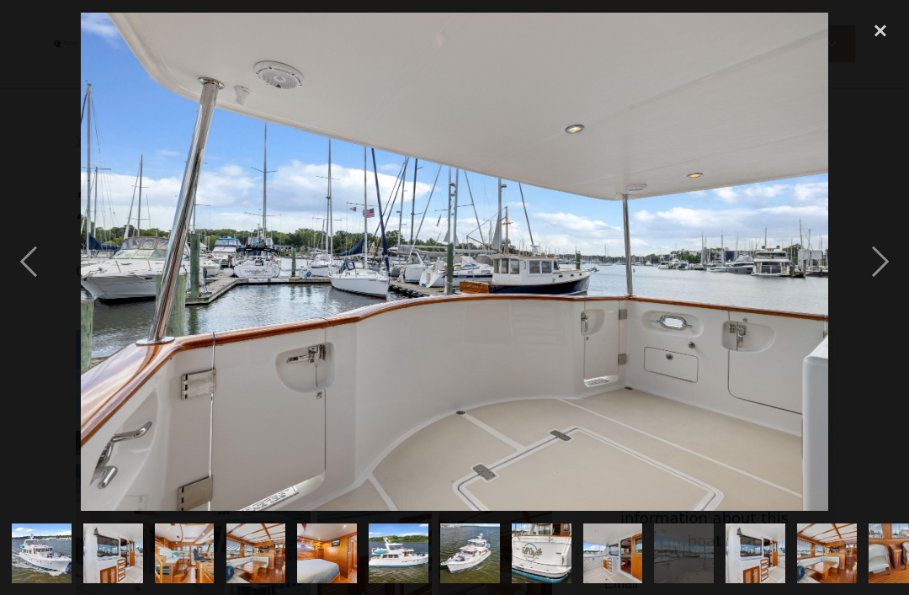
click at [895, 278] on div "next image" at bounding box center [880, 262] width 57 height 500
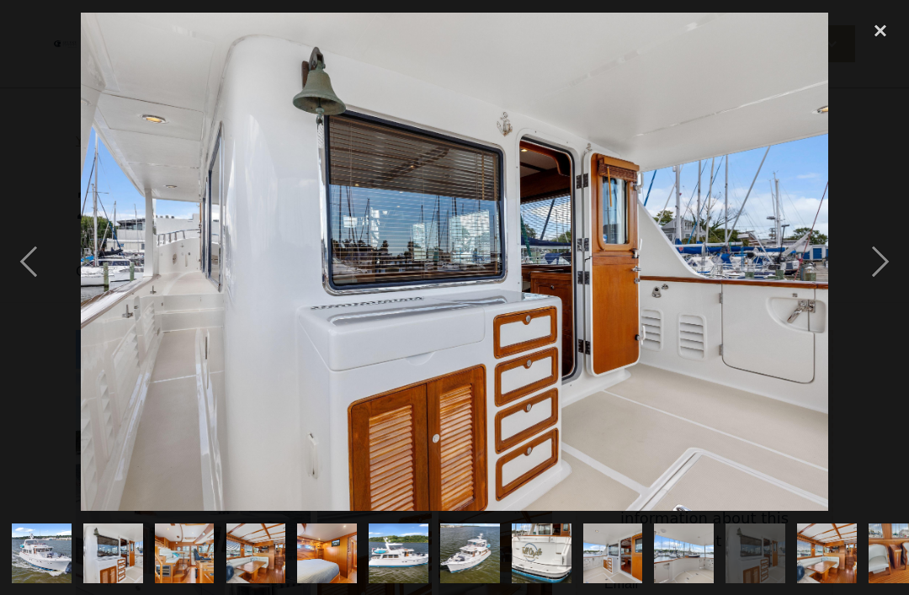
click at [883, 277] on div "next image" at bounding box center [880, 262] width 57 height 500
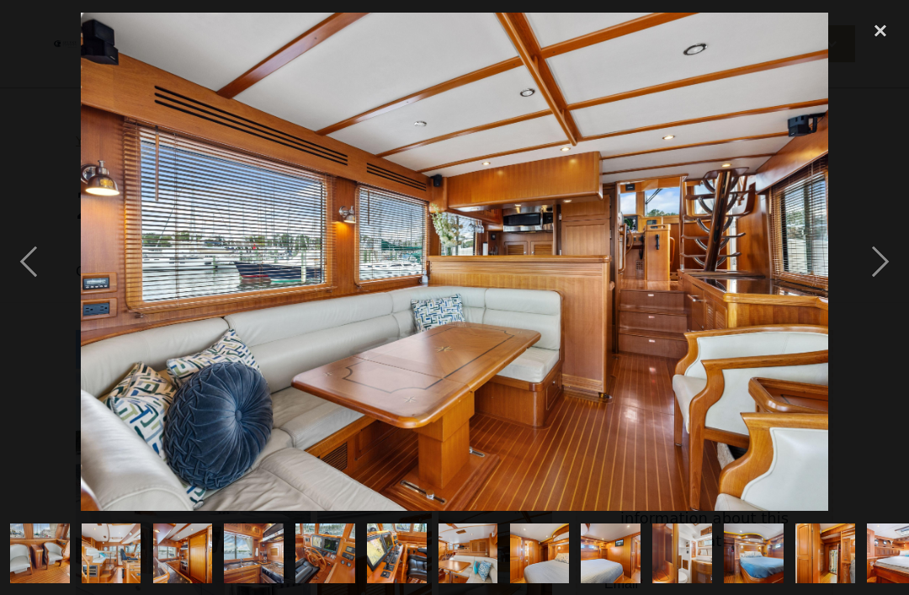
scroll to position [0, 863]
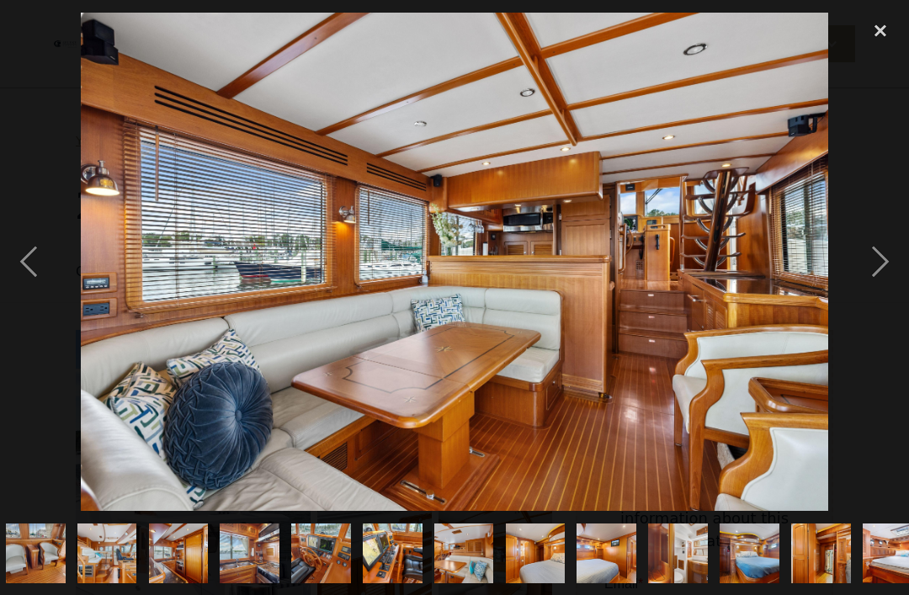
click at [793, 370] on img at bounding box center [455, 262] width 748 height 499
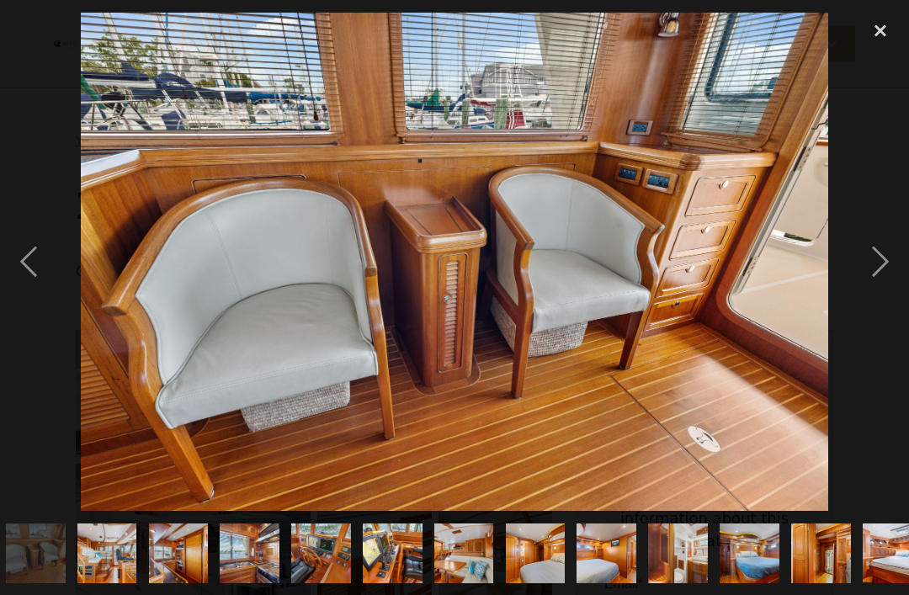
click at [874, 279] on div "next image" at bounding box center [880, 262] width 57 height 500
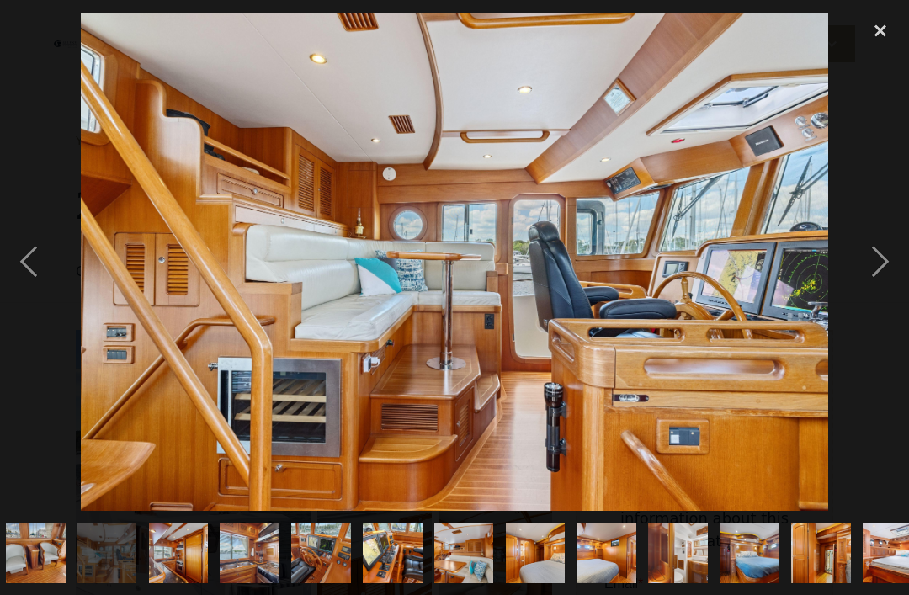
click at [881, 292] on div "next image" at bounding box center [880, 262] width 57 height 500
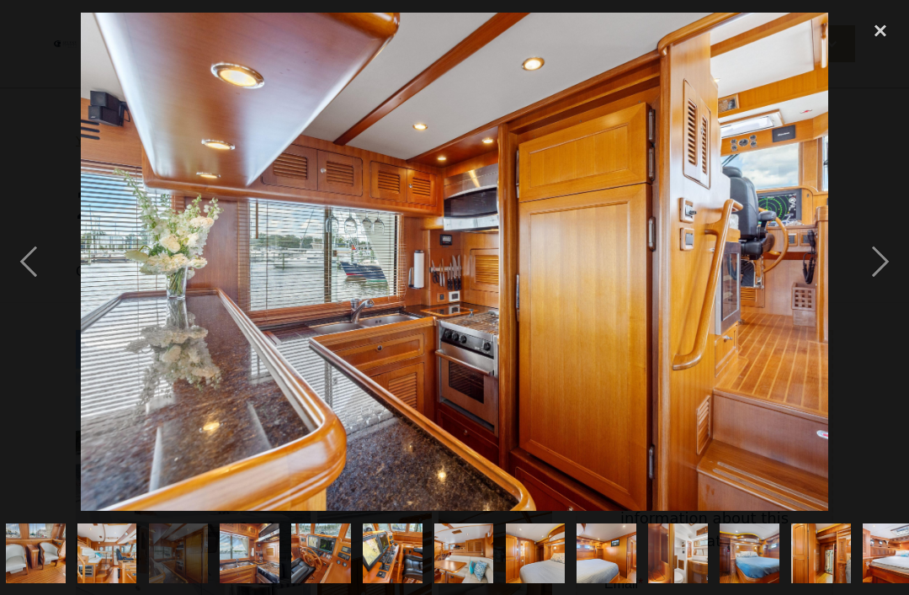
click at [879, 295] on div "next image" at bounding box center [880, 262] width 57 height 500
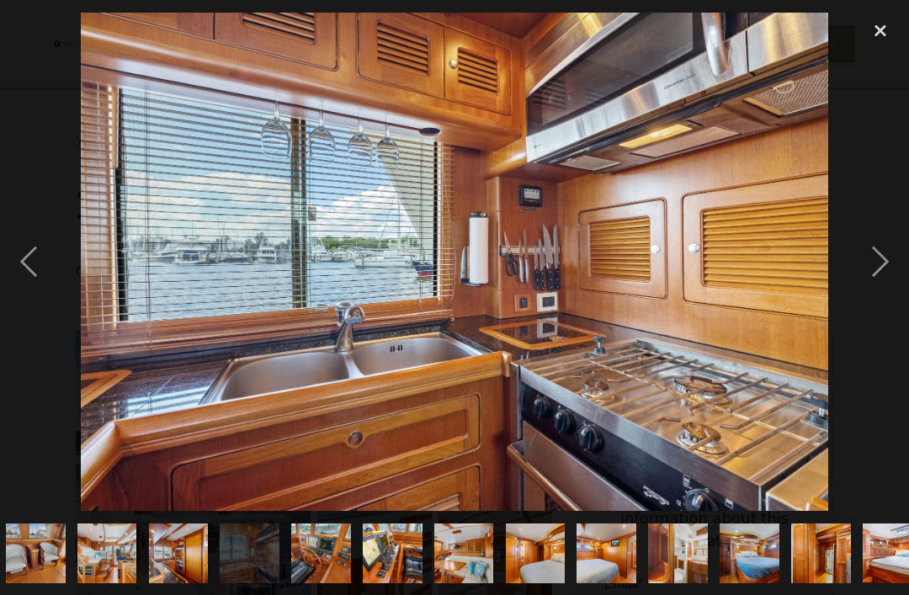
click at [0, 298] on div "previous image" at bounding box center [28, 262] width 57 height 500
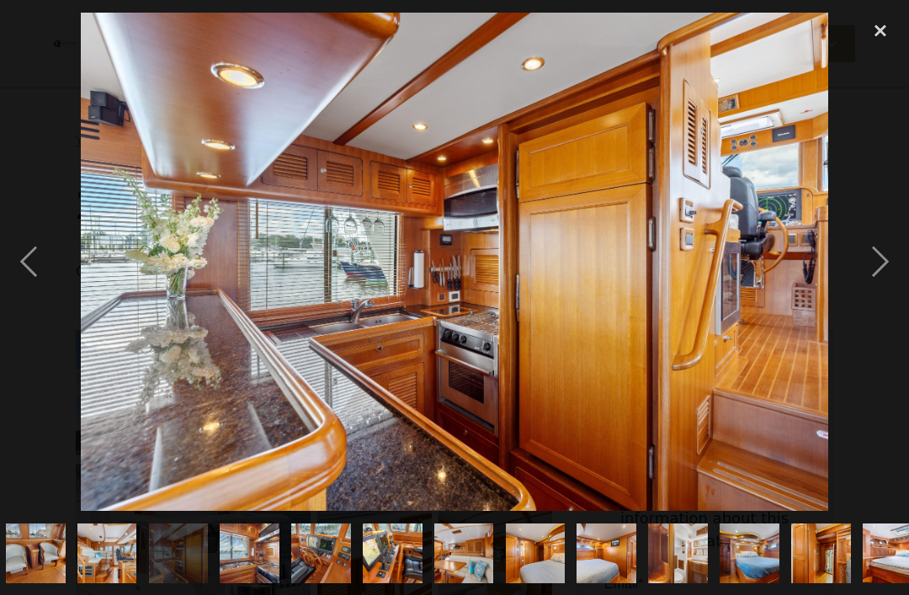
click at [28, 301] on div "previous image" at bounding box center [28, 262] width 57 height 500
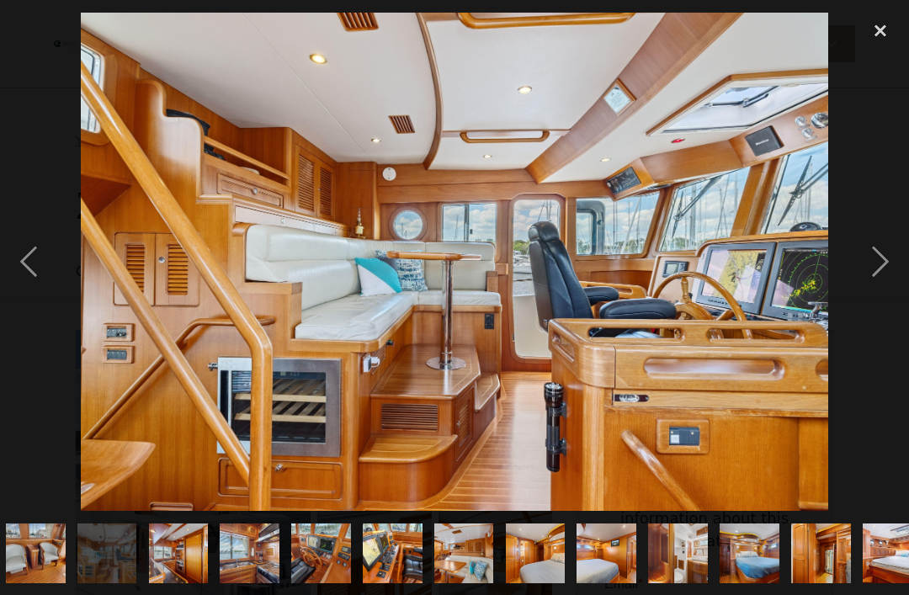
click at [878, 288] on div "next image" at bounding box center [880, 262] width 57 height 500
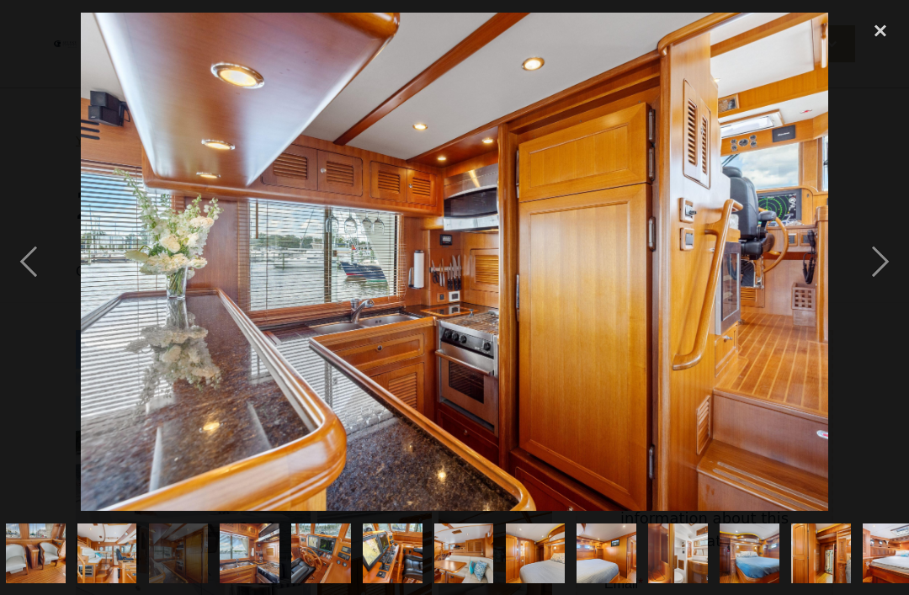
click at [873, 285] on div "next image" at bounding box center [880, 262] width 57 height 500
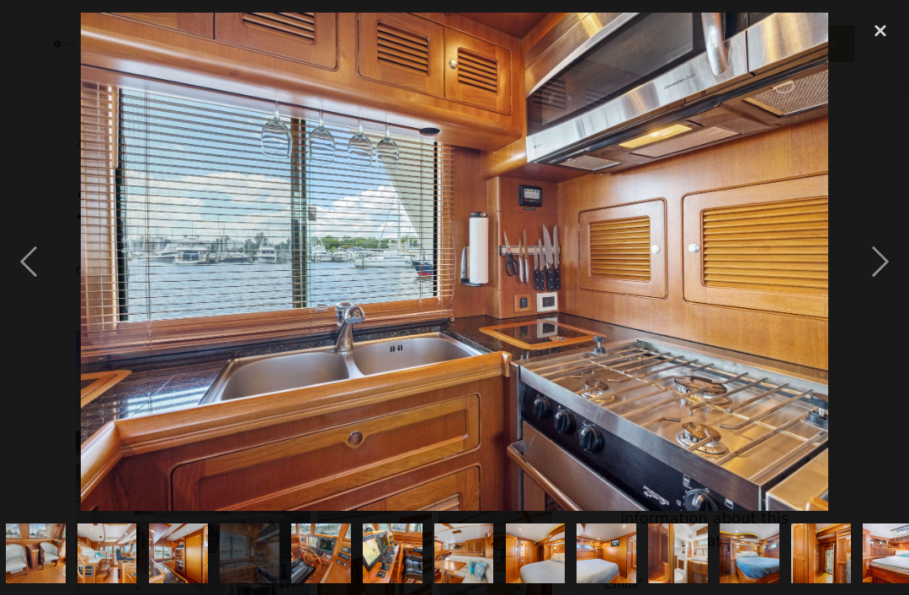
click at [872, 287] on div "next image" at bounding box center [880, 262] width 57 height 500
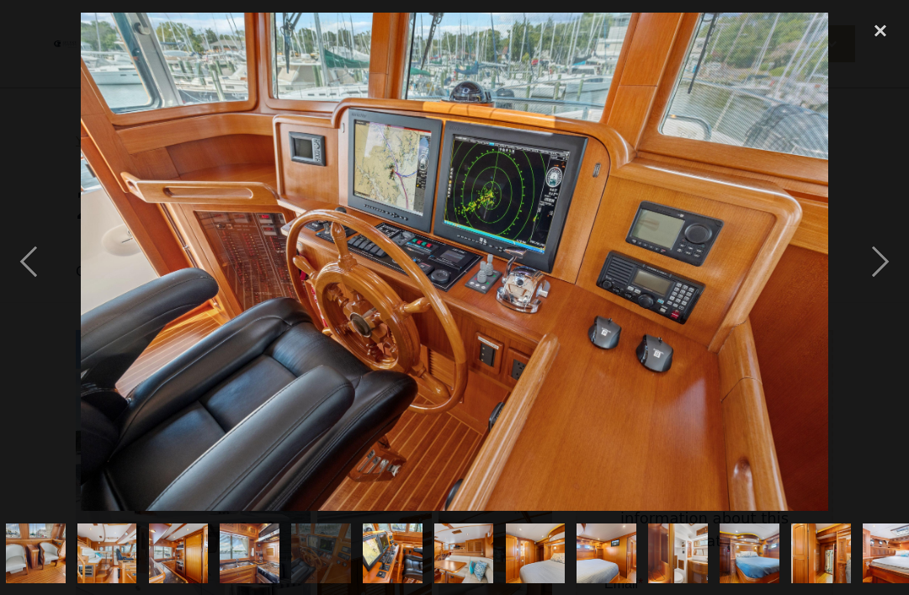
click at [885, 302] on div "next image" at bounding box center [880, 262] width 57 height 500
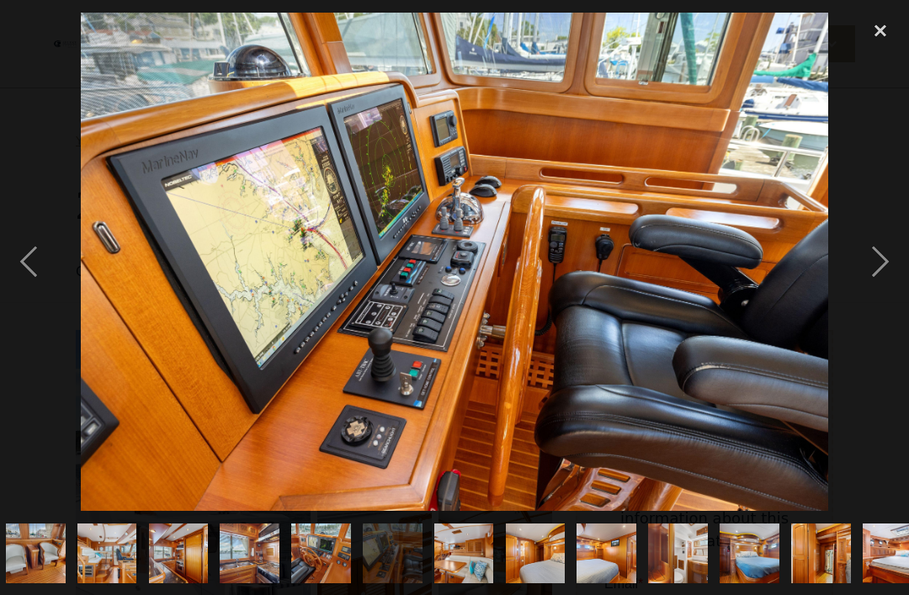
click at [884, 286] on div "next image" at bounding box center [880, 262] width 57 height 500
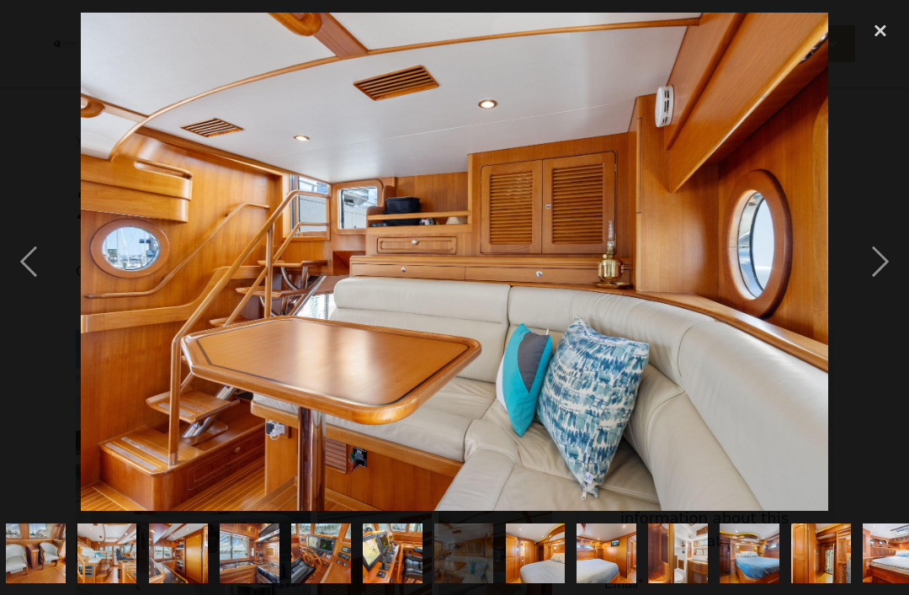
click at [878, 294] on div "next image" at bounding box center [880, 262] width 57 height 500
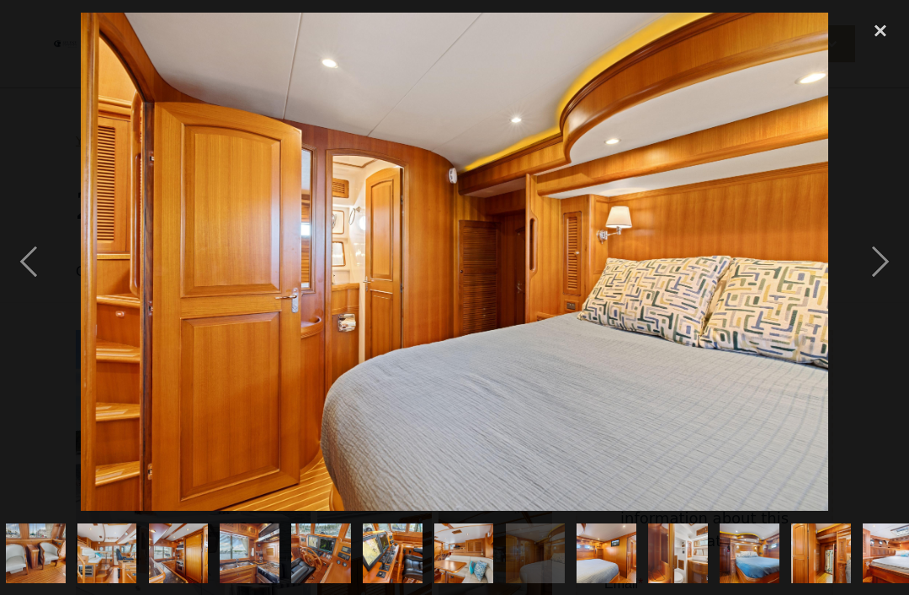
click at [885, 291] on div "next image" at bounding box center [880, 262] width 57 height 500
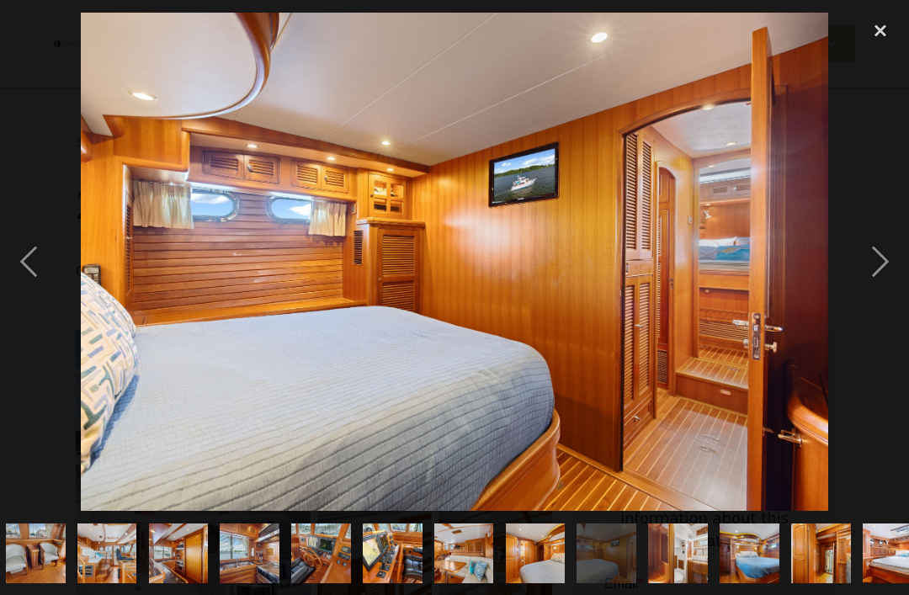
click at [879, 278] on div "next image" at bounding box center [880, 262] width 57 height 500
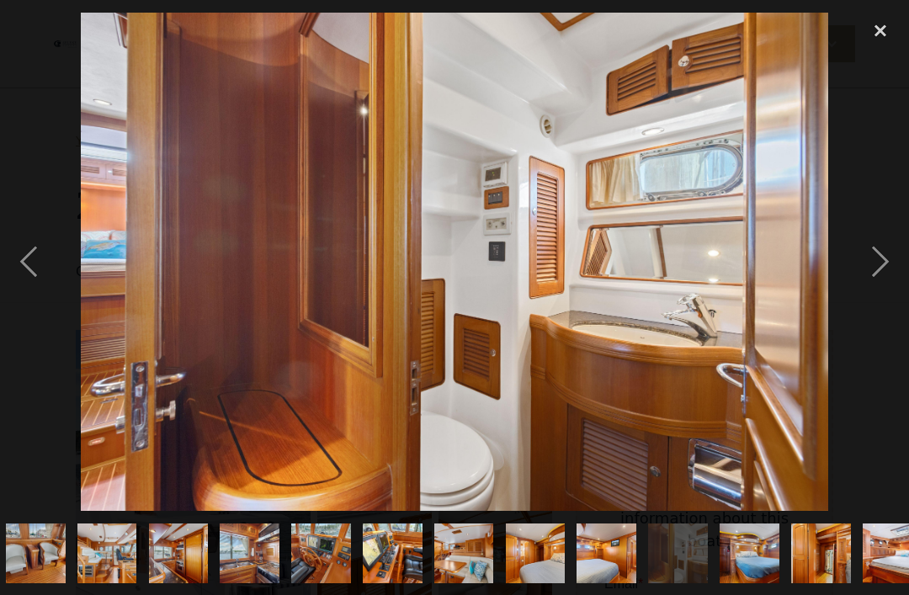
click at [897, 290] on div "next image" at bounding box center [880, 262] width 57 height 500
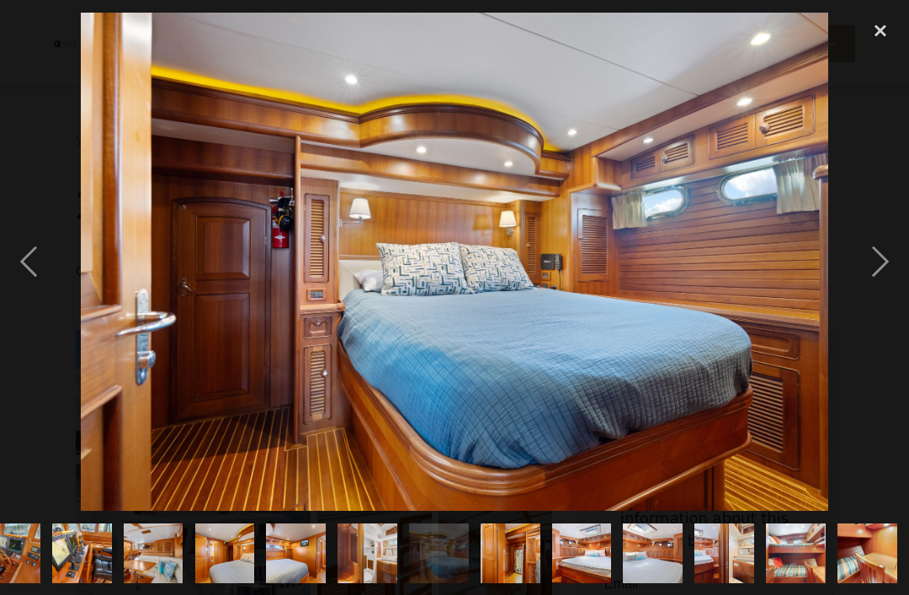
scroll to position [0, 1362]
click at [879, 283] on div "next image" at bounding box center [880, 262] width 57 height 500
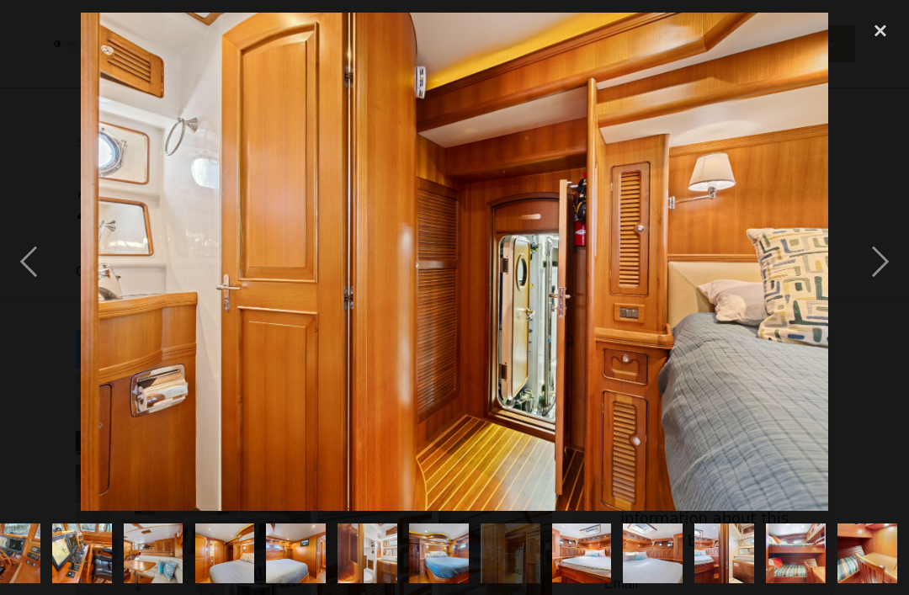
click at [873, 282] on div "next image" at bounding box center [880, 262] width 57 height 500
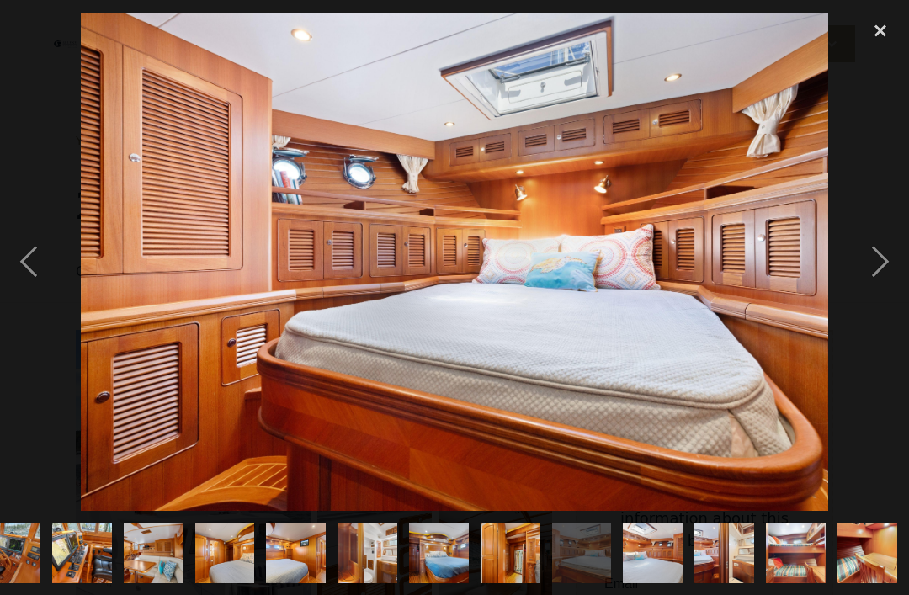
click at [871, 278] on div "next image" at bounding box center [880, 262] width 57 height 500
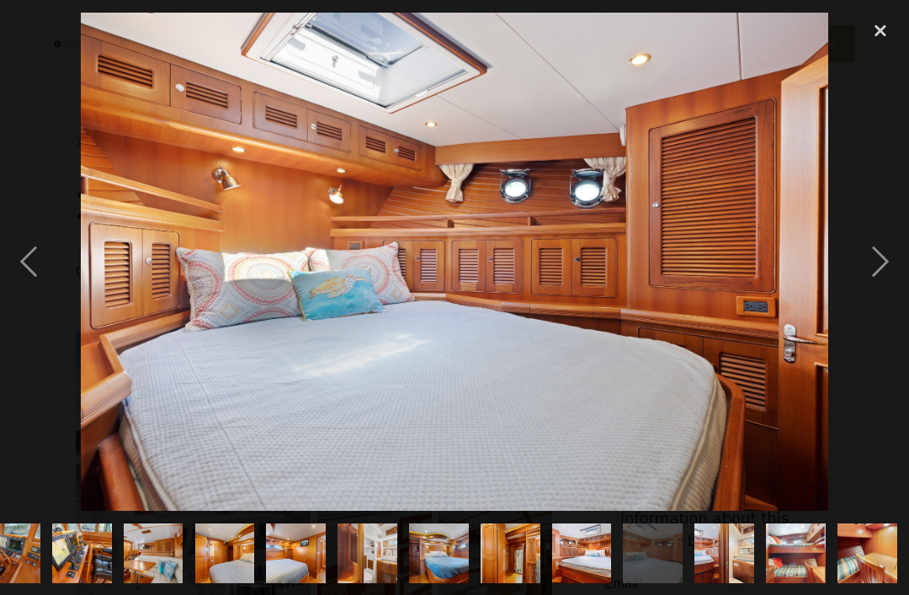
click at [868, 275] on div "next image" at bounding box center [880, 262] width 57 height 500
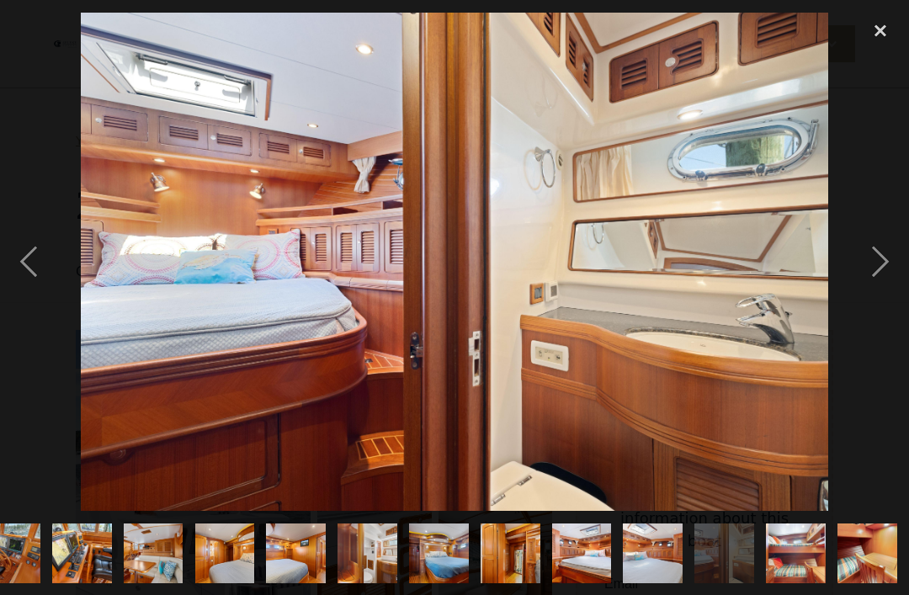
click at [870, 275] on div "next image" at bounding box center [880, 262] width 57 height 500
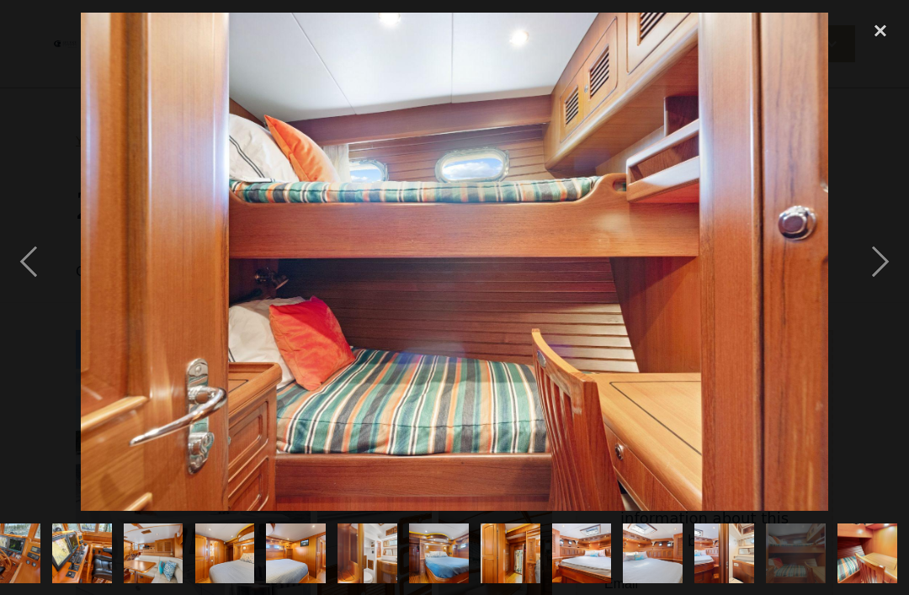
click at [870, 285] on div "next image" at bounding box center [880, 262] width 57 height 500
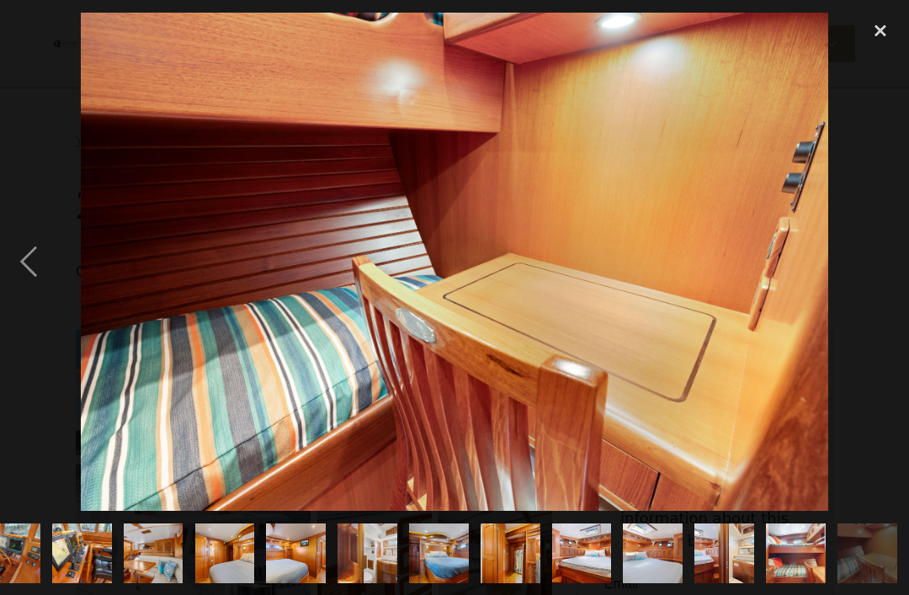
click at [864, 295] on div "next image" at bounding box center [880, 262] width 57 height 500
click at [890, 284] on div "next image" at bounding box center [880, 262] width 57 height 500
click at [886, 27] on div "close lightbox" at bounding box center [880, 30] width 57 height 37
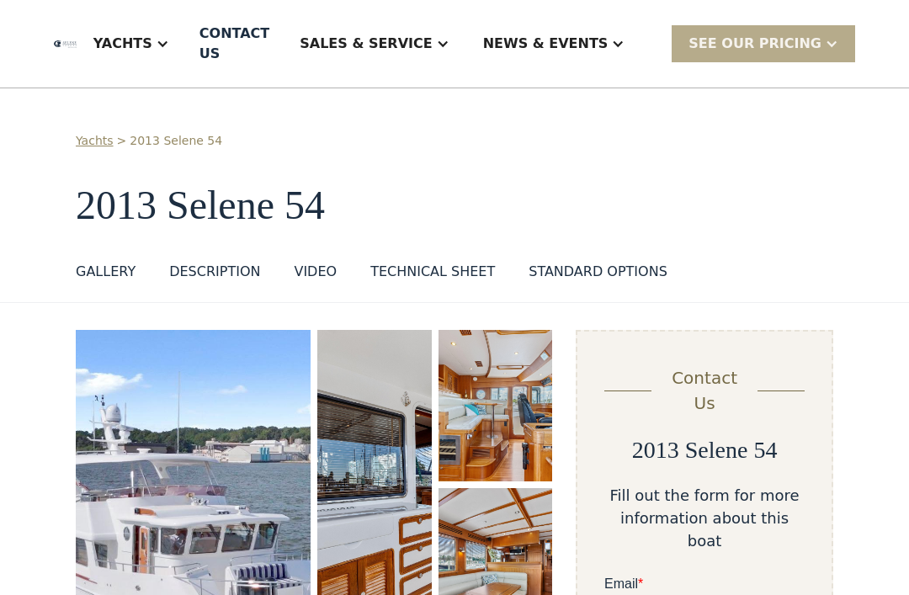
scroll to position [0, 0]
